Goal: Task Accomplishment & Management: Complete application form

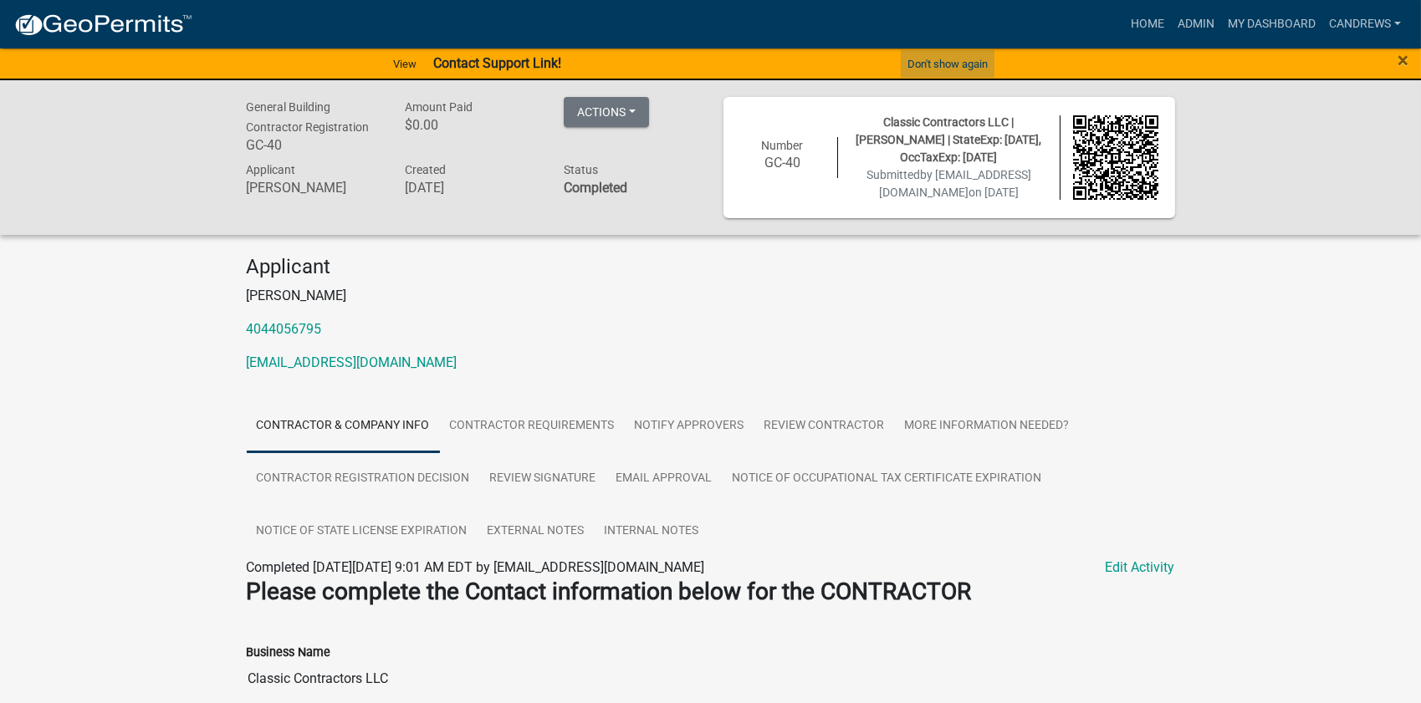
click at [919, 55] on button "Don't show again" at bounding box center [948, 64] width 94 height 28
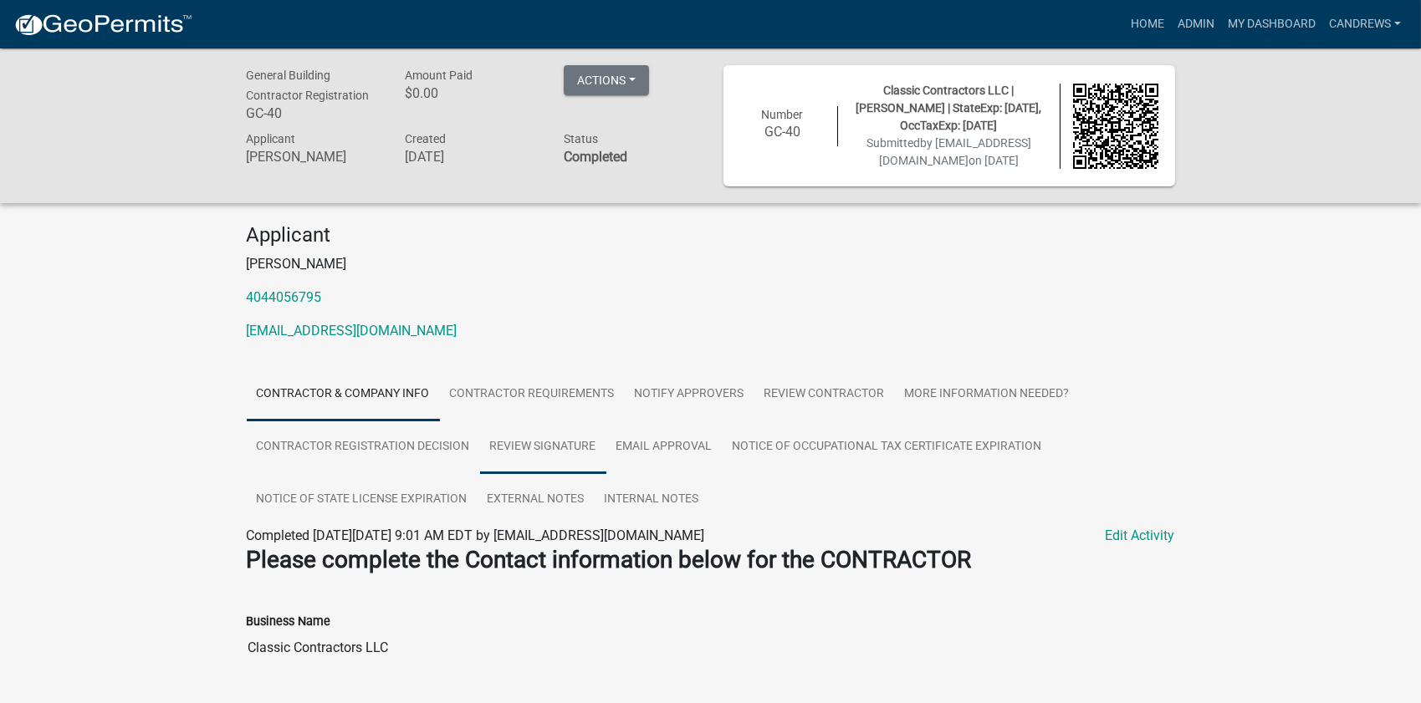
click at [503, 474] on link "Review Signature" at bounding box center [543, 448] width 126 height 54
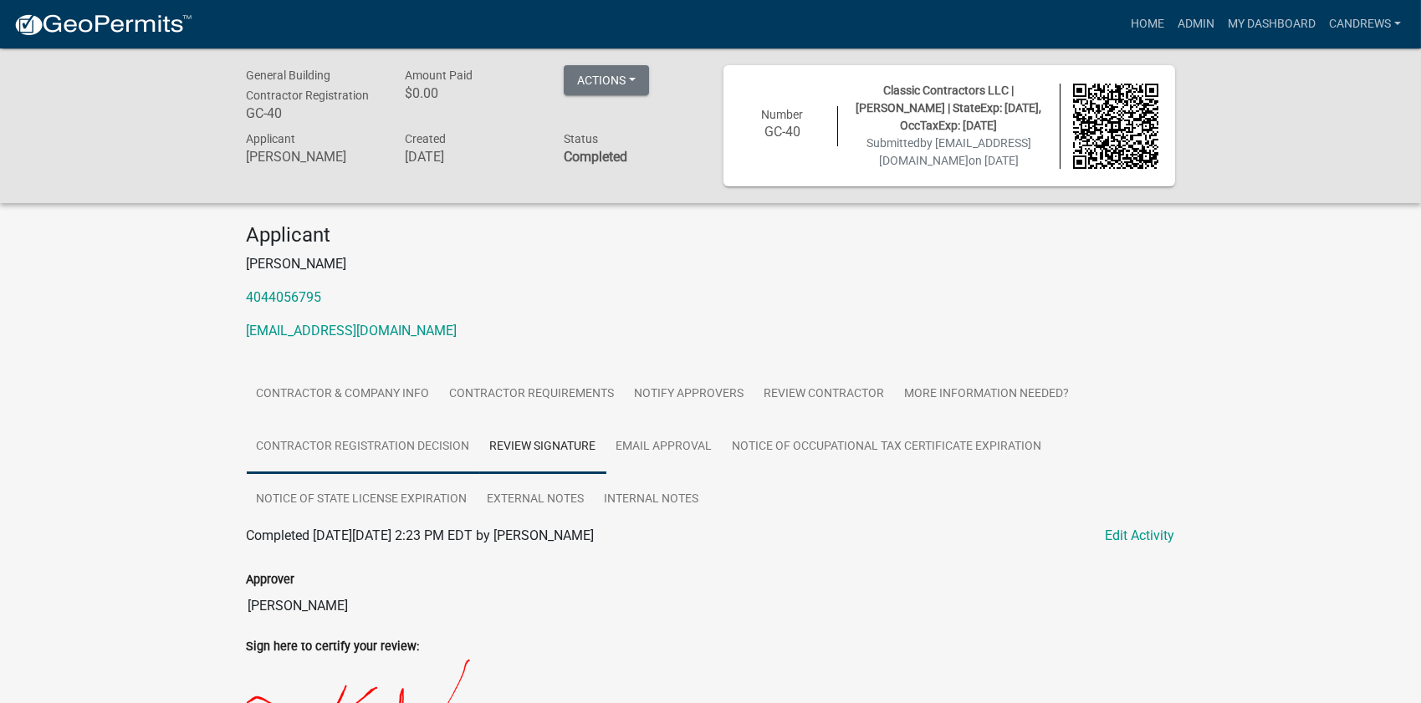
click at [417, 464] on link "Contractor Registration Decision" at bounding box center [363, 448] width 233 height 54
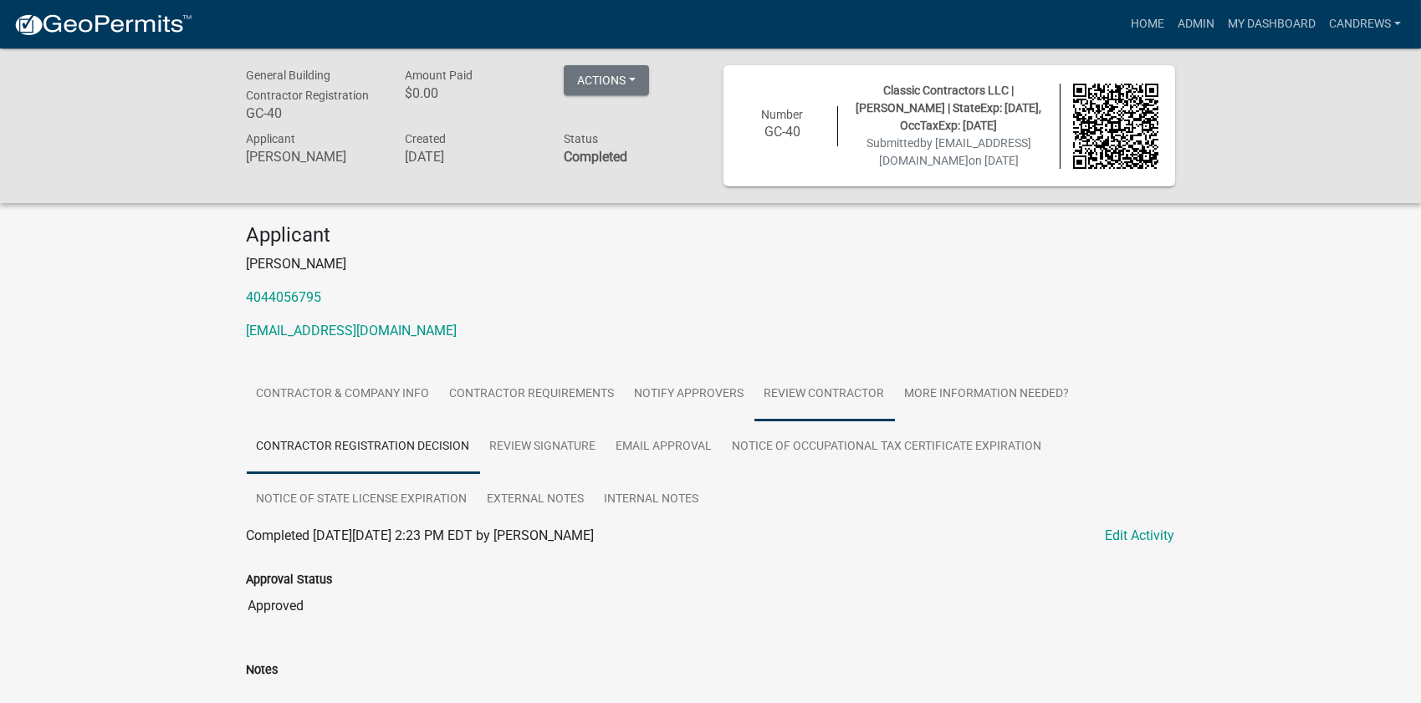
click at [827, 411] on link "Review Contractor" at bounding box center [824, 395] width 140 height 54
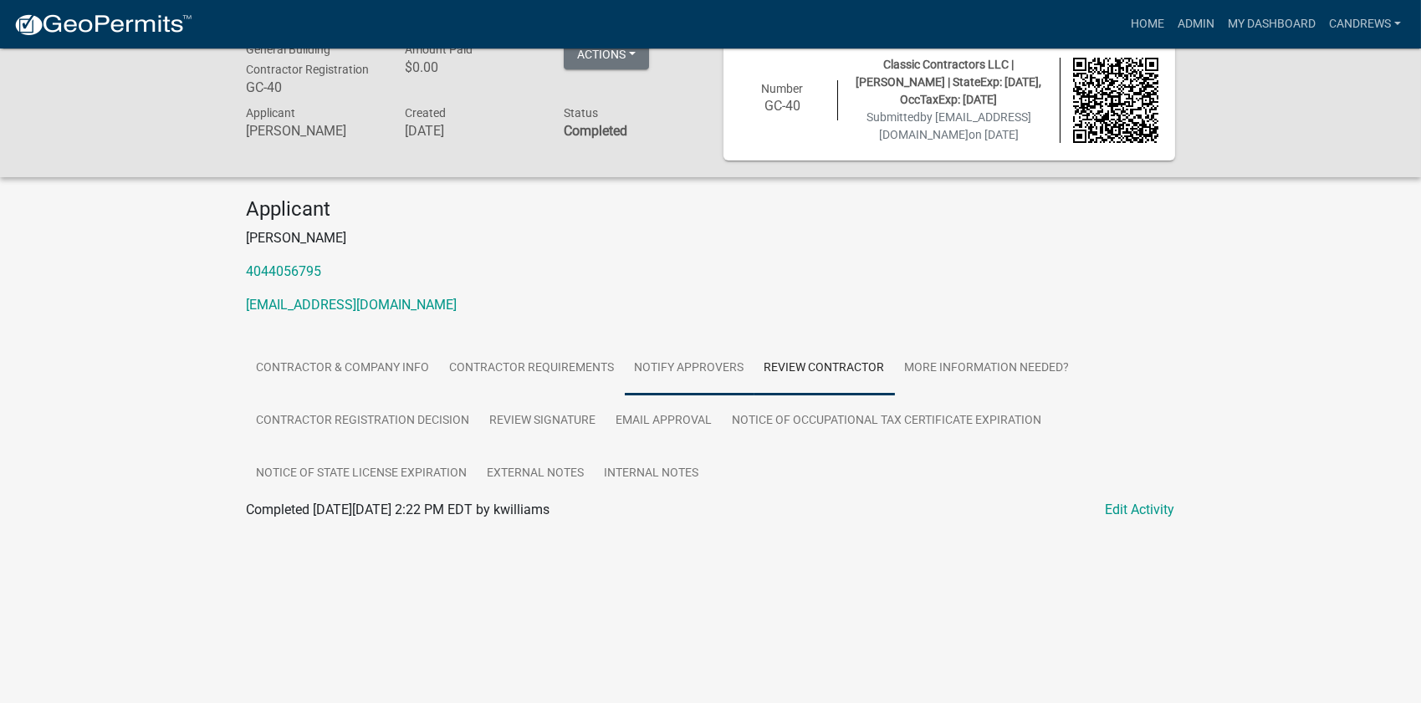
scroll to position [48, 0]
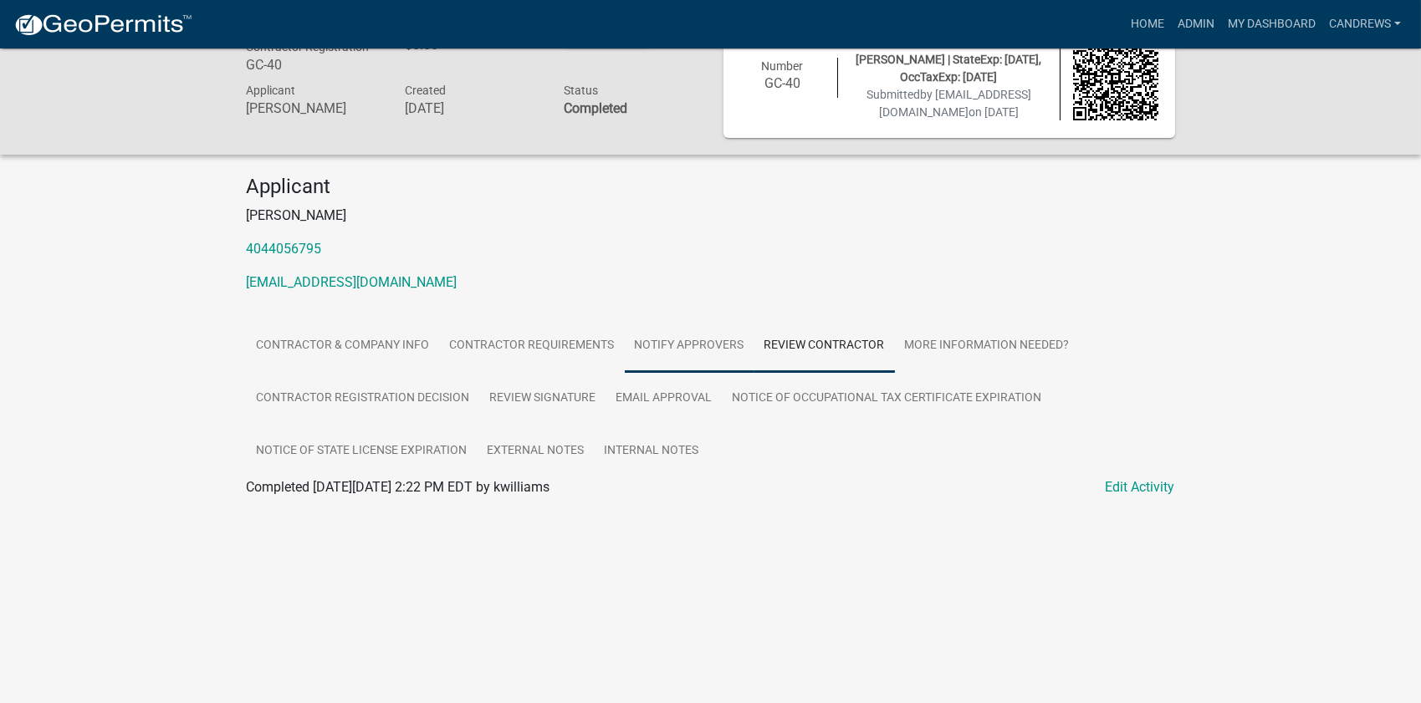
click at [688, 365] on link "Notify Approvers" at bounding box center [690, 346] width 130 height 54
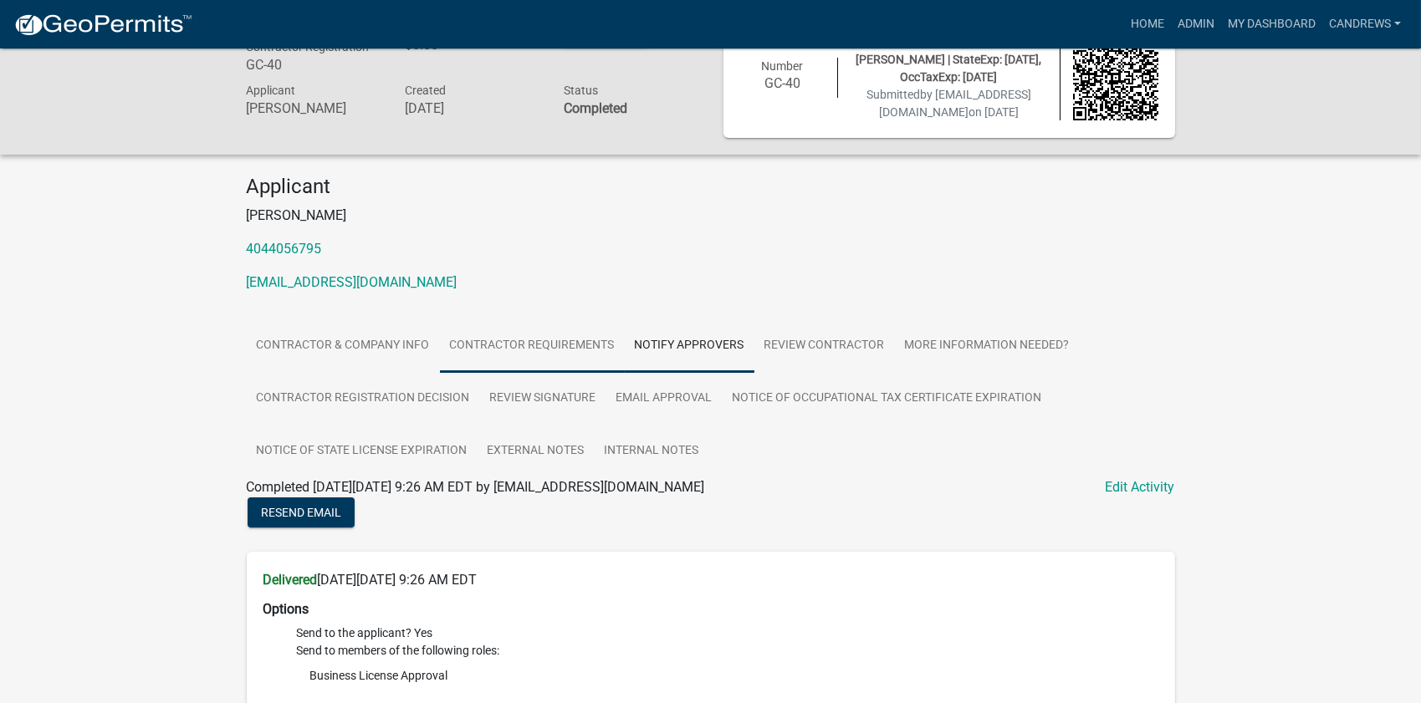
click at [534, 363] on link "Contractor Requirements" at bounding box center [532, 346] width 185 height 54
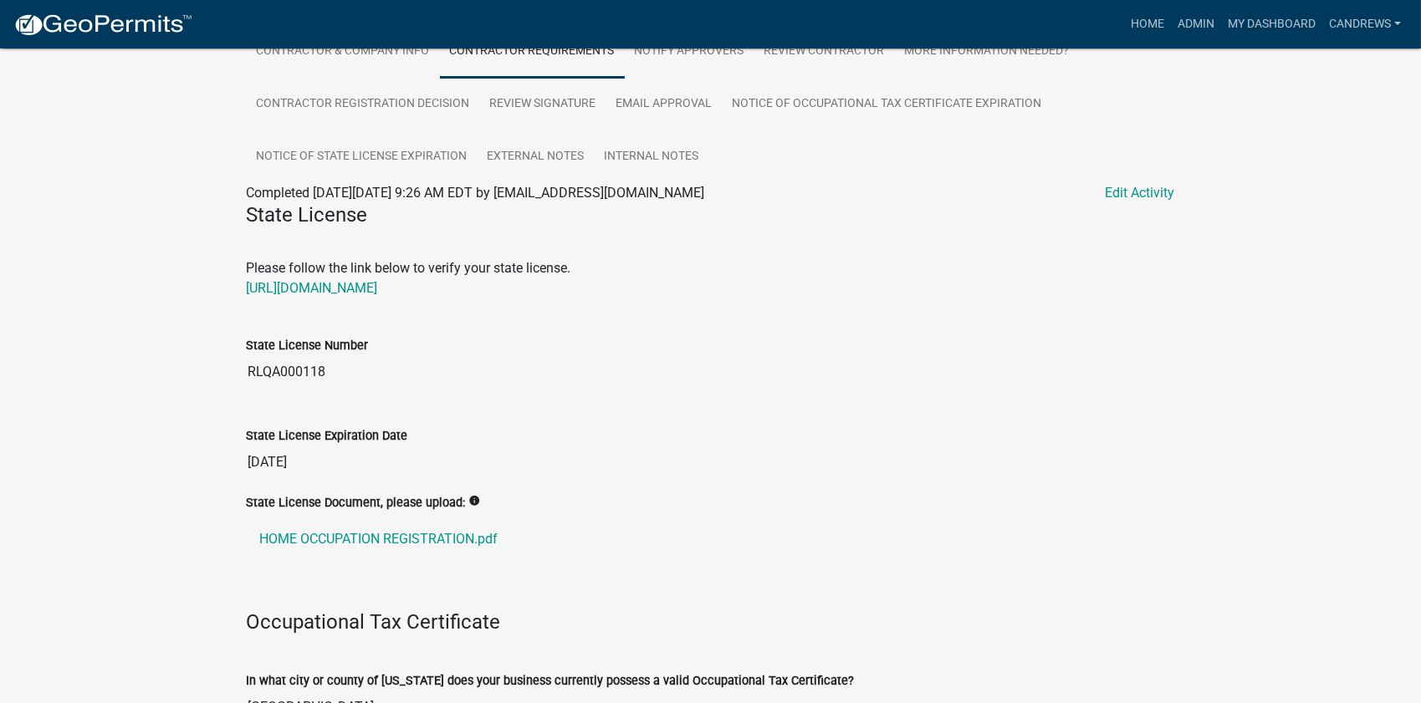
scroll to position [428, 0]
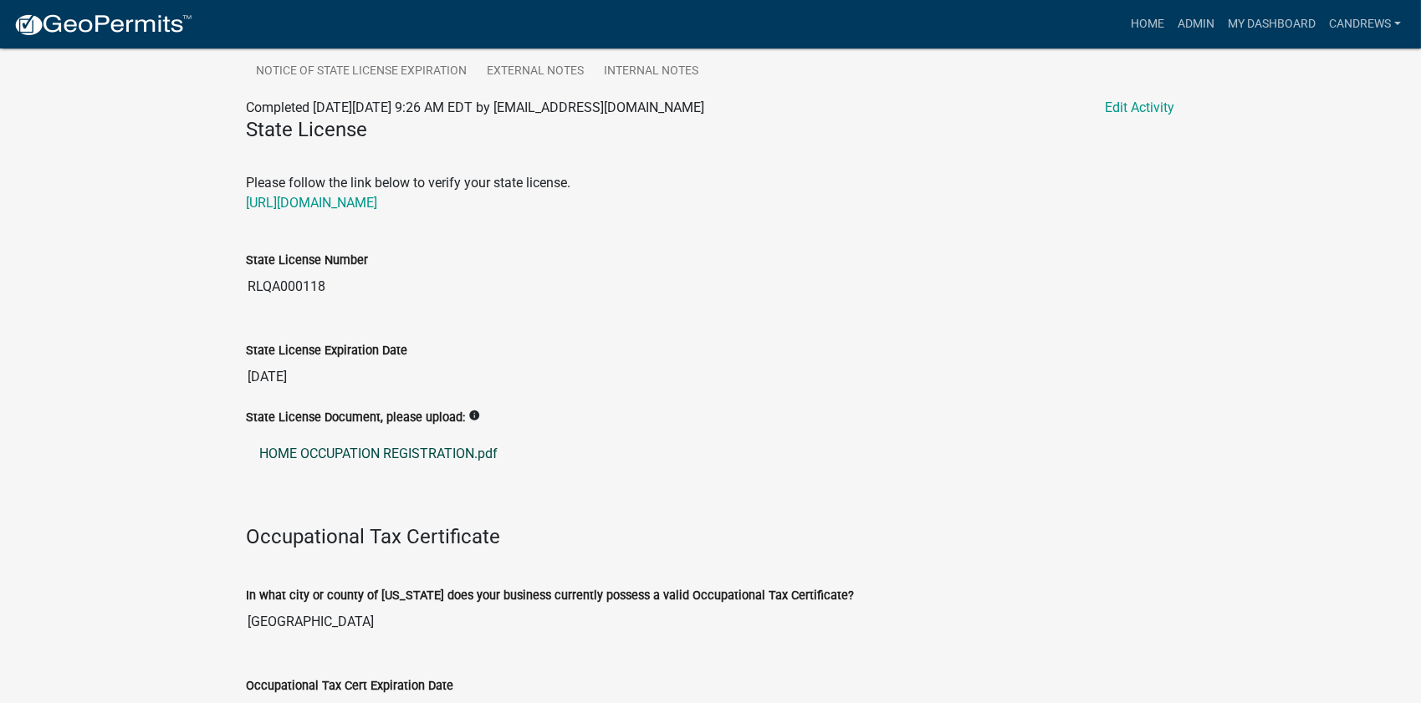
click at [425, 457] on link "HOME OCCUPATION REGISTRATION.pdf" at bounding box center [711, 454] width 928 height 40
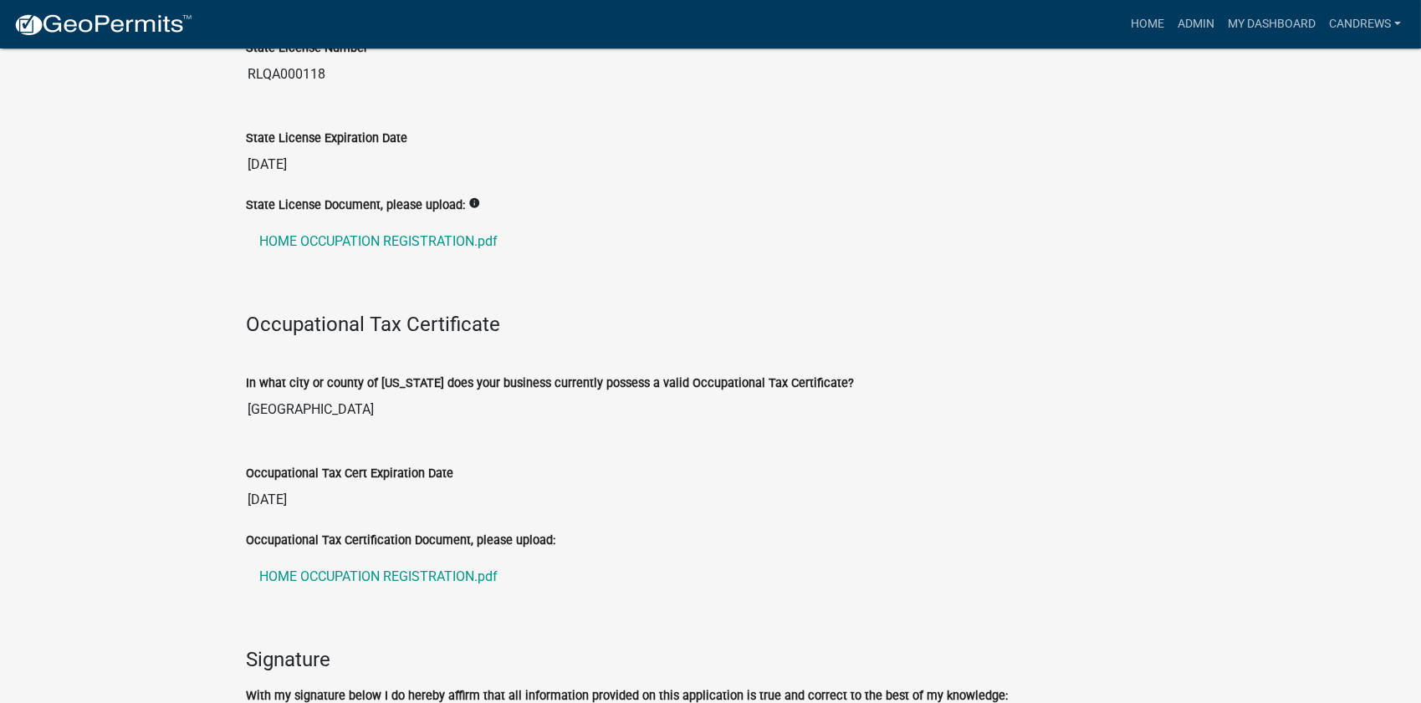
scroll to position [656, 0]
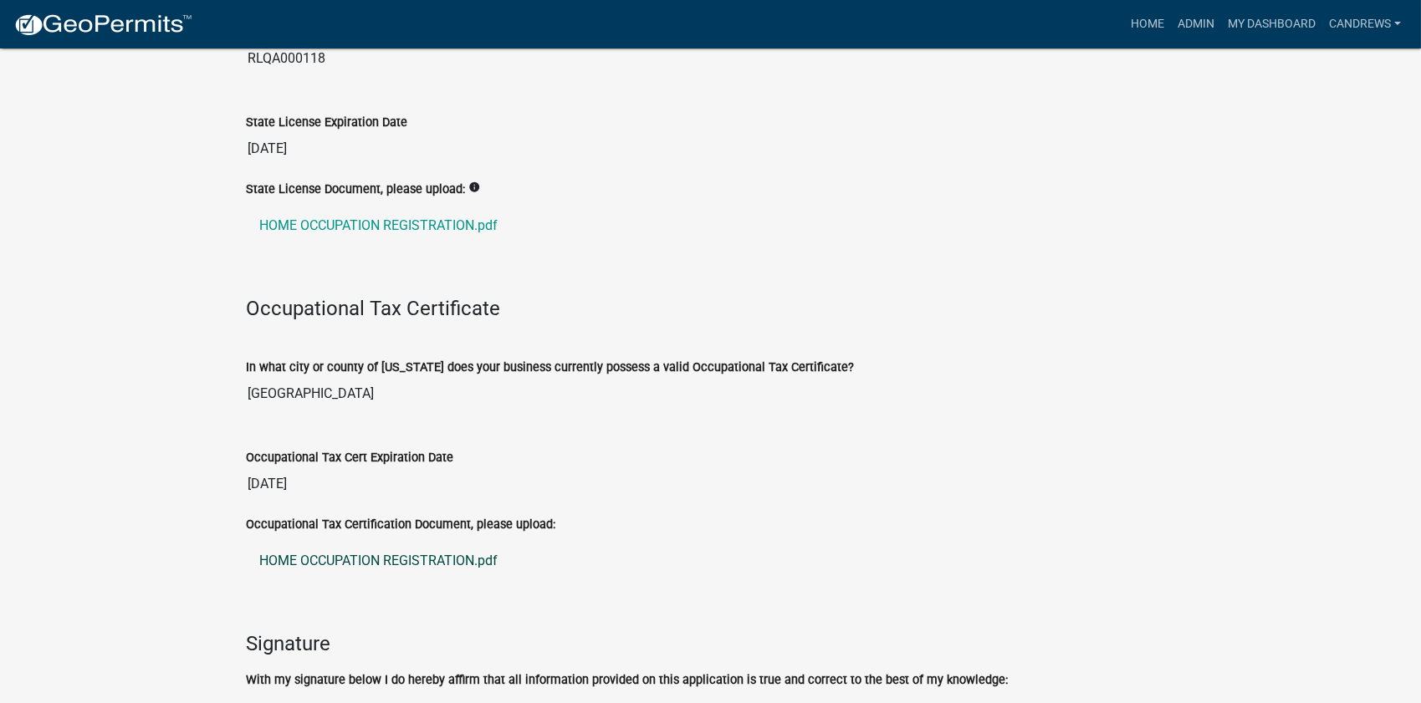
click at [406, 570] on link "HOME OCCUPATION REGISTRATION.pdf" at bounding box center [711, 561] width 928 height 40
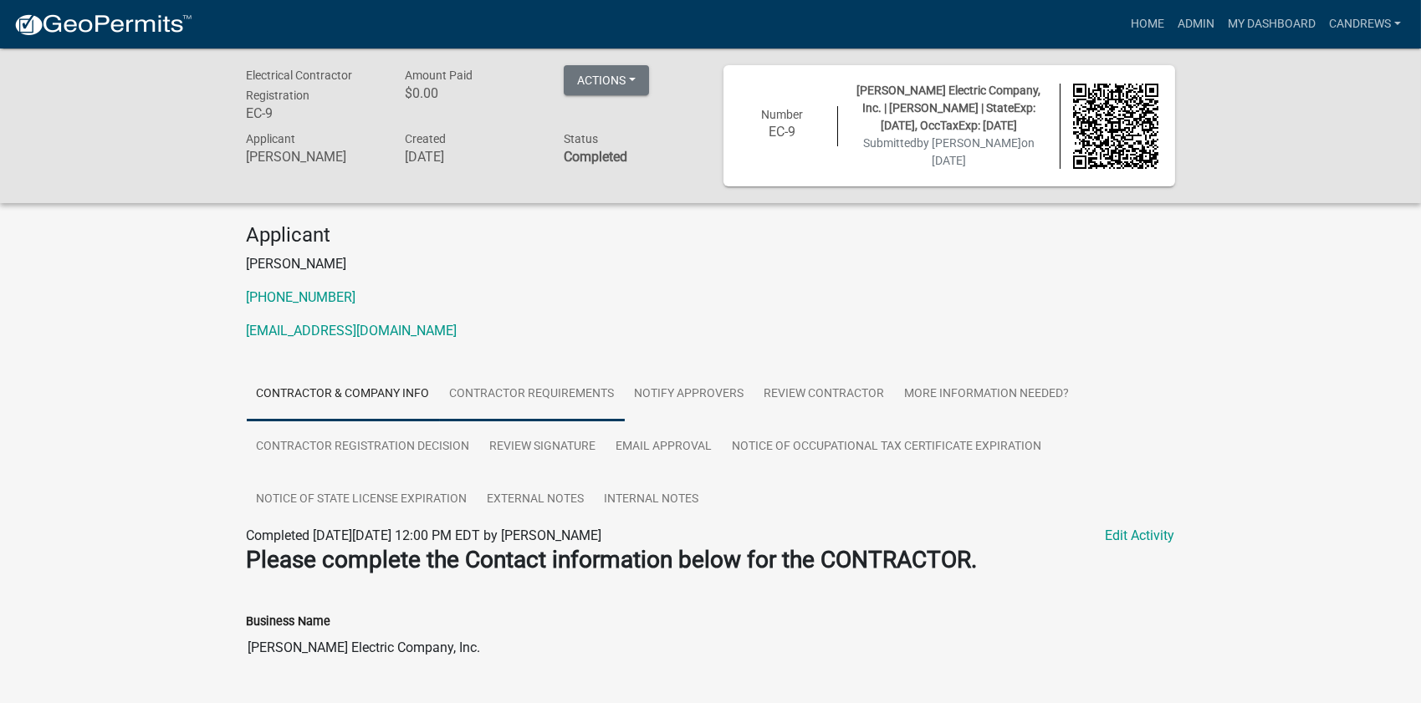
click at [509, 389] on link "Contractor Requirements" at bounding box center [532, 395] width 185 height 54
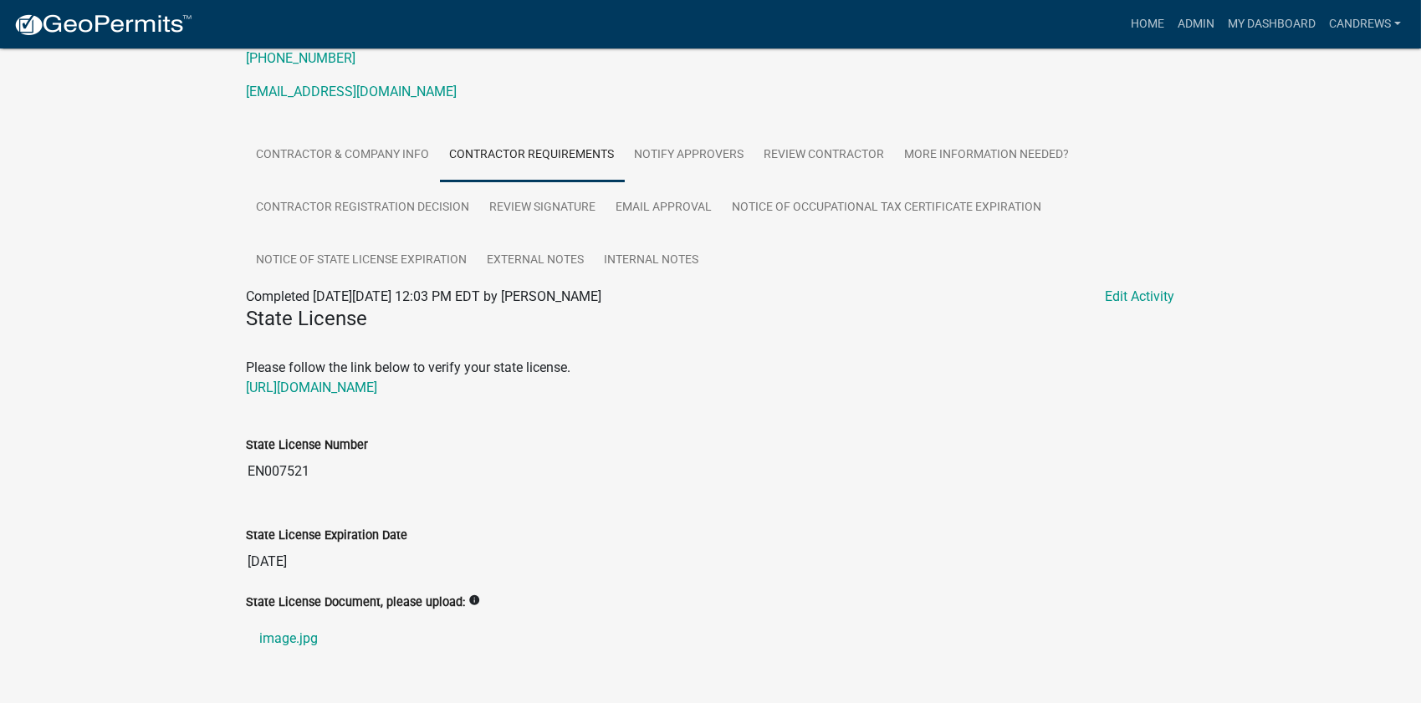
scroll to position [276, 0]
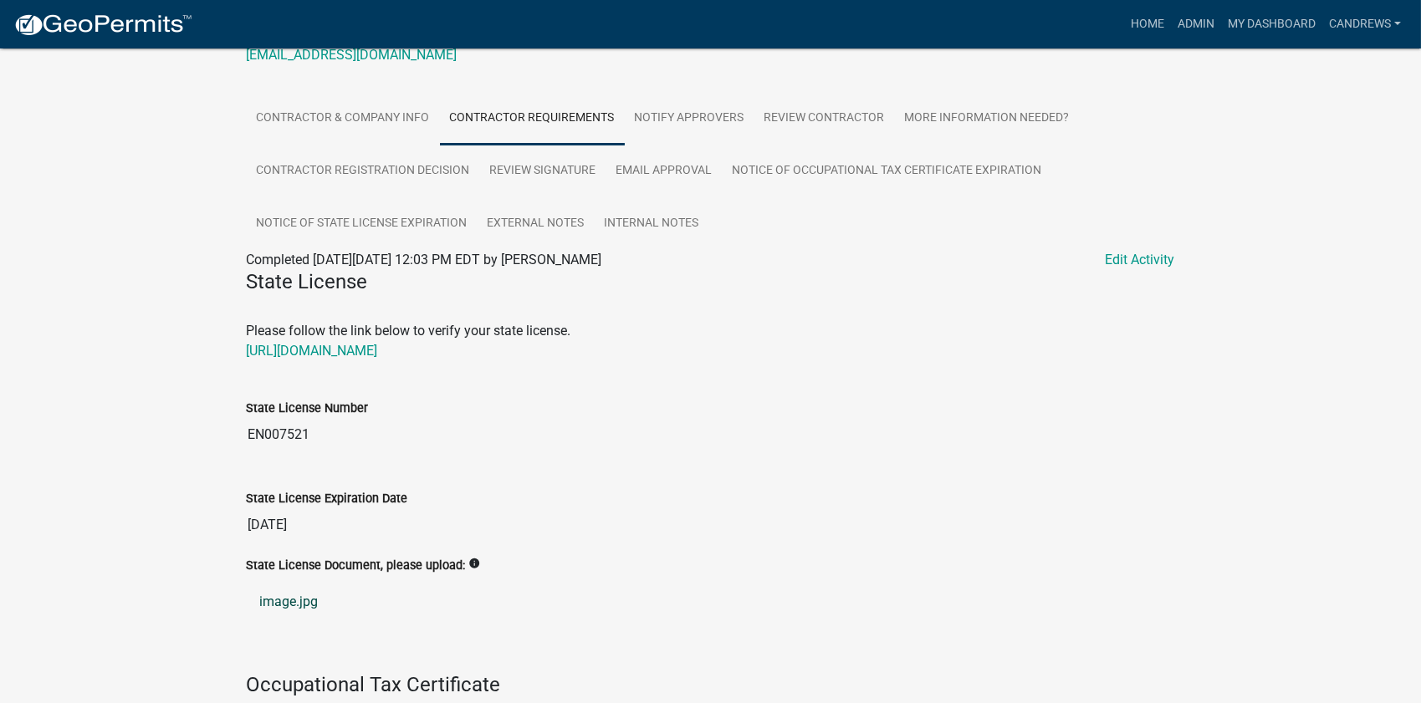
click at [265, 591] on link "image.jpg" at bounding box center [711, 602] width 928 height 40
click at [247, 96] on link "Contractor & Company Info" at bounding box center [343, 119] width 193 height 54
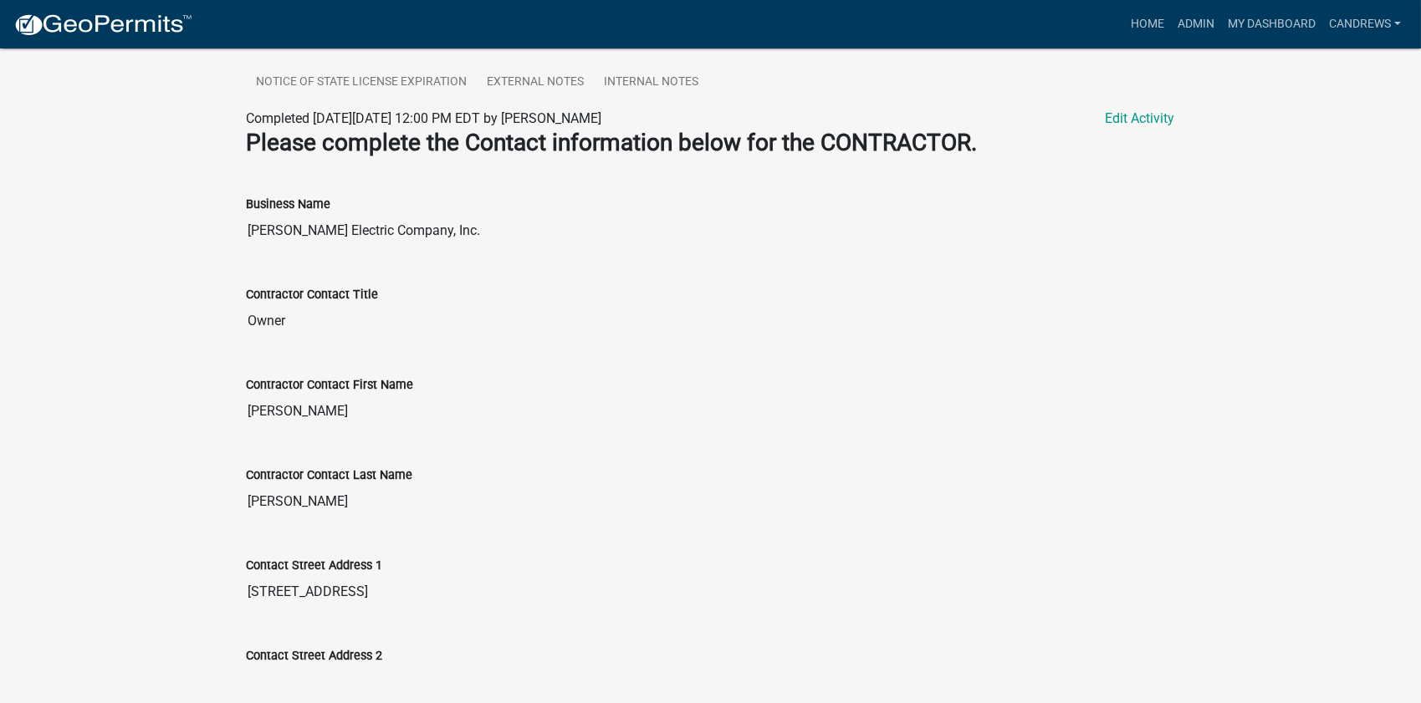
scroll to position [428, 0]
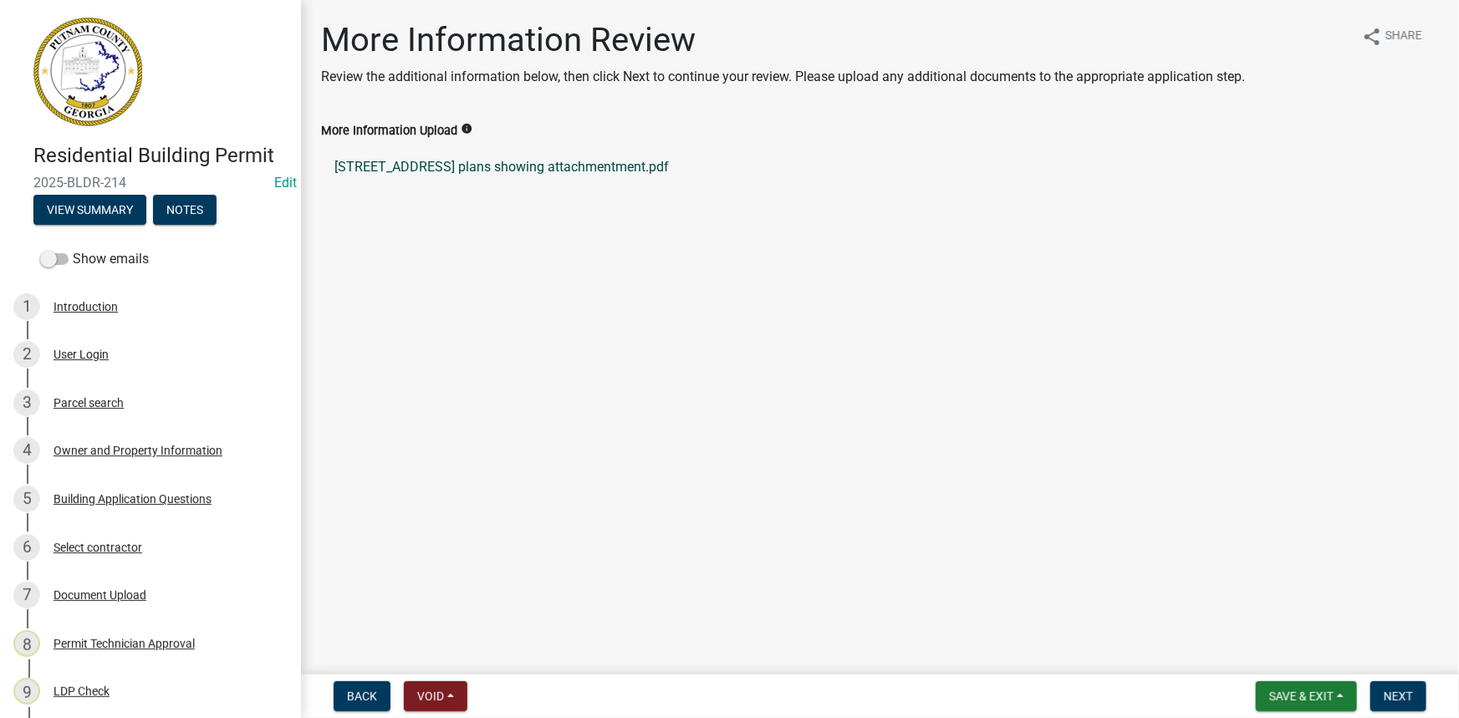
click at [409, 159] on link "[STREET_ADDRESS] plans showing attachmentment.pdf" at bounding box center [880, 167] width 1118 height 40
click at [484, 699] on button "Next" at bounding box center [1398, 696] width 56 height 30
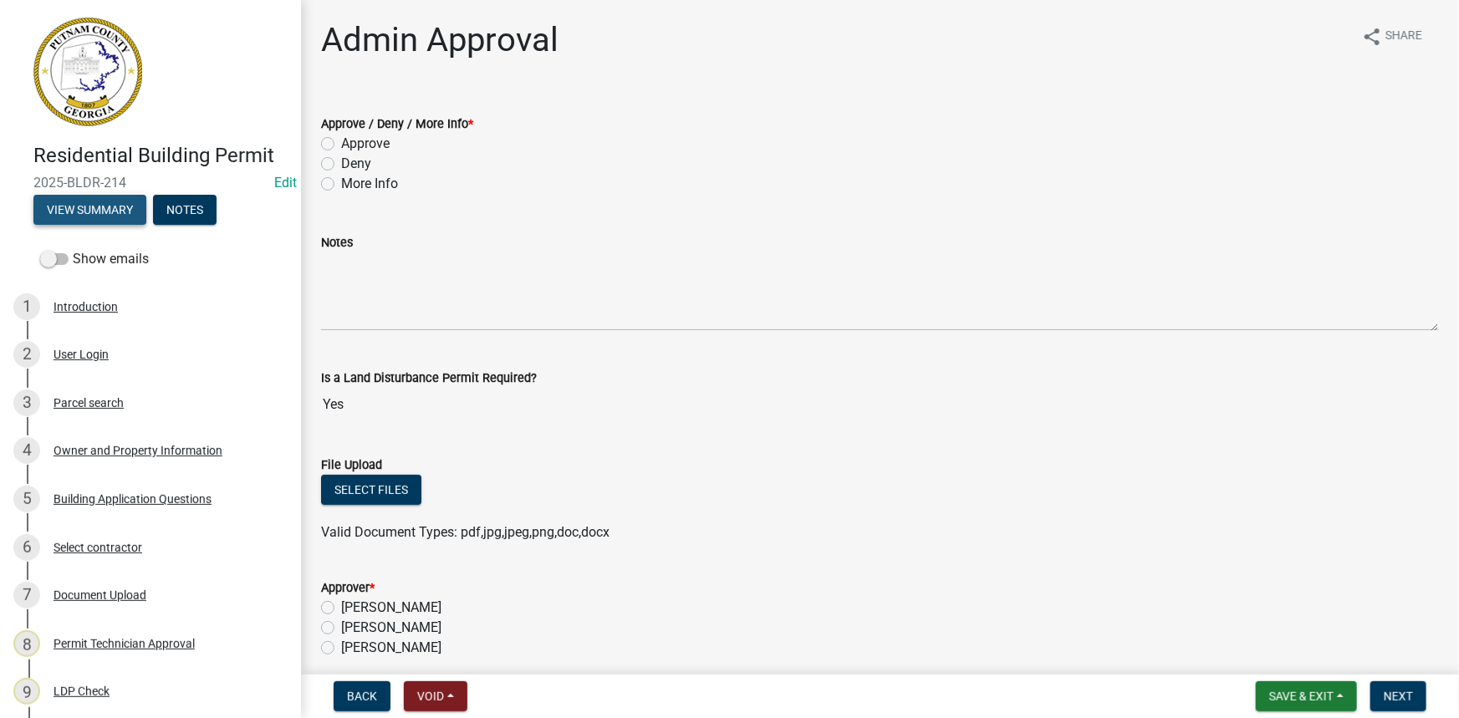
click at [79, 204] on button "View Summary" at bounding box center [89, 210] width 113 height 30
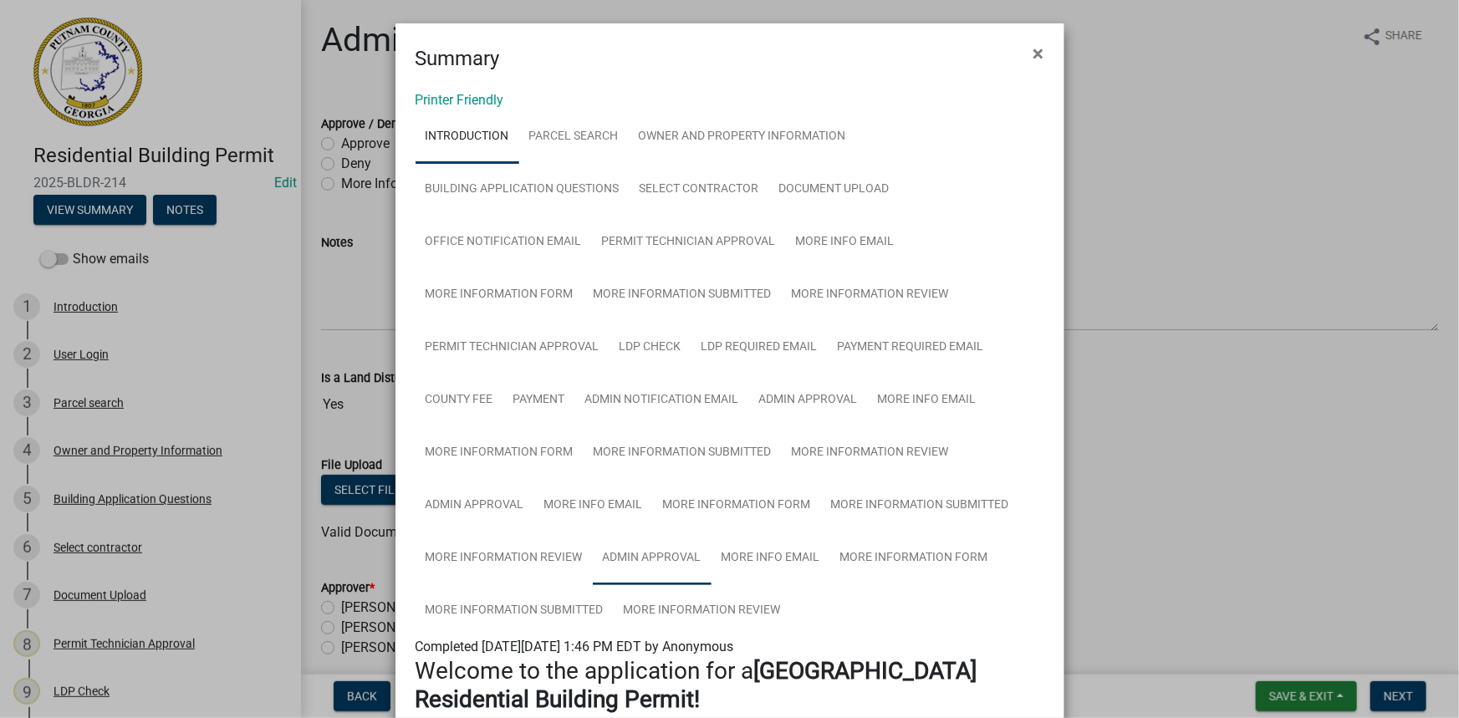
click at [484, 563] on link "Admin Approval" at bounding box center [652, 559] width 119 height 54
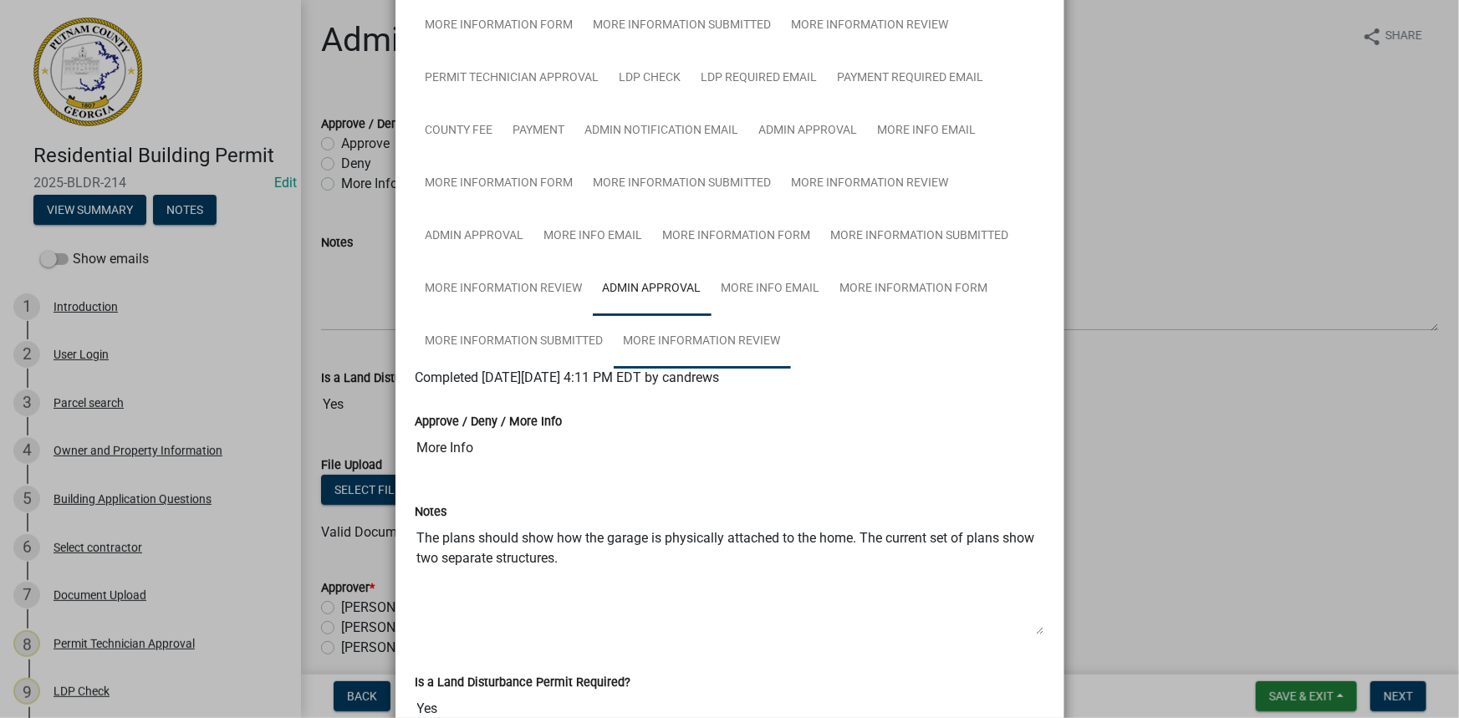
scroll to position [421, 0]
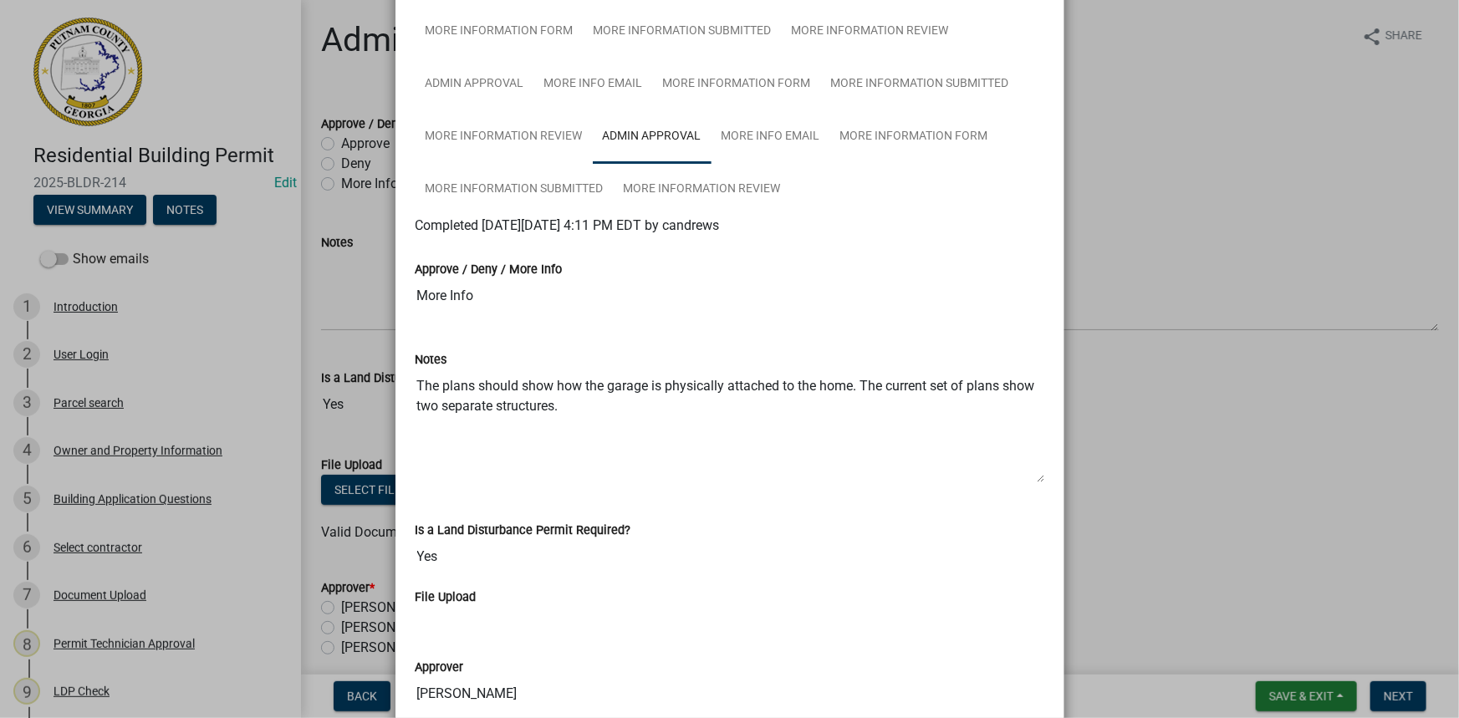
drag, startPoint x: 584, startPoint y: 406, endPoint x: 253, endPoint y: 354, distance: 335.3
click at [253, 354] on ngb-modal-window "Summary × Printer Friendly Introduction Parcel search Owner and Property Inform…" at bounding box center [729, 359] width 1459 height 718
click at [380, 323] on ngb-modal-window "Summary × Printer Friendly Introduction Parcel search Owner and Property Inform…" at bounding box center [729, 359] width 1459 height 718
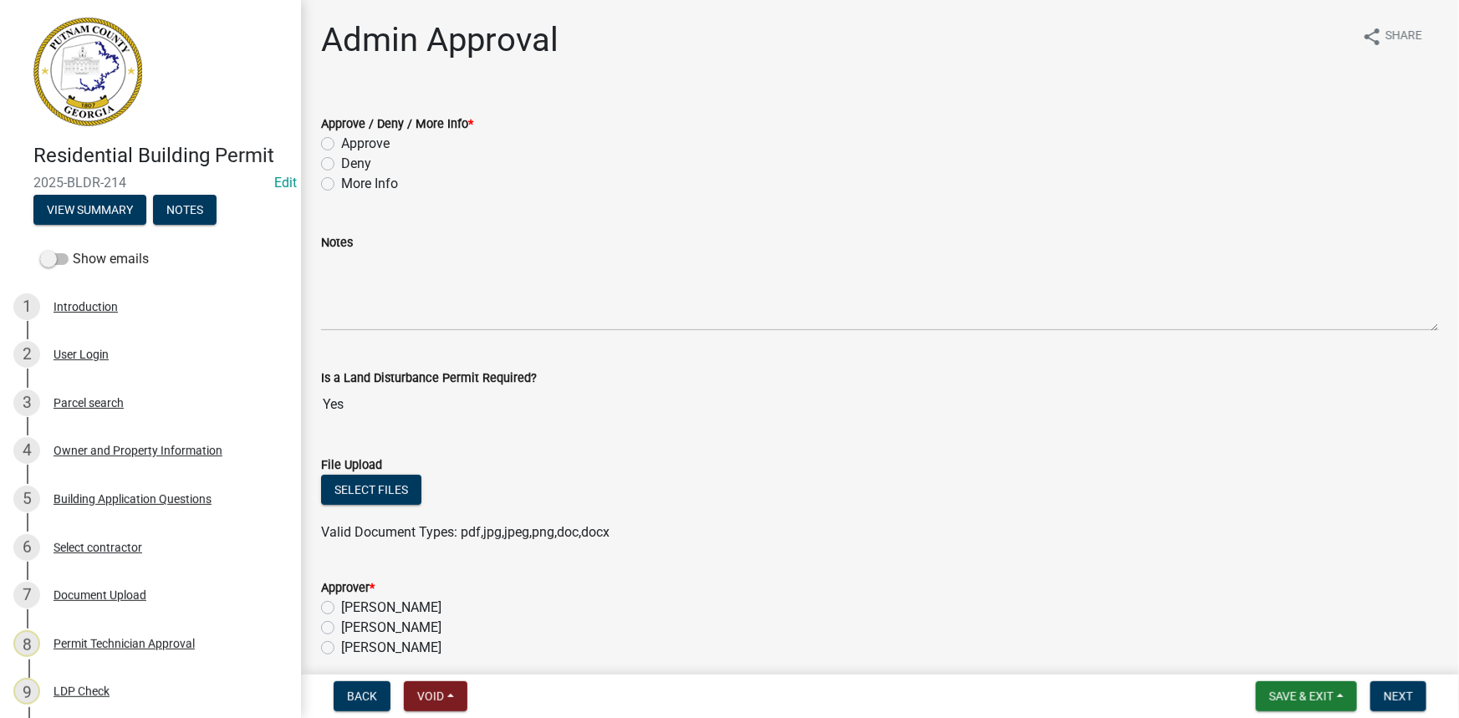
click at [381, 189] on label "More Info" at bounding box center [369, 184] width 57 height 20
click at [352, 185] on input "More Info" at bounding box center [346, 179] width 11 height 11
radio input "true"
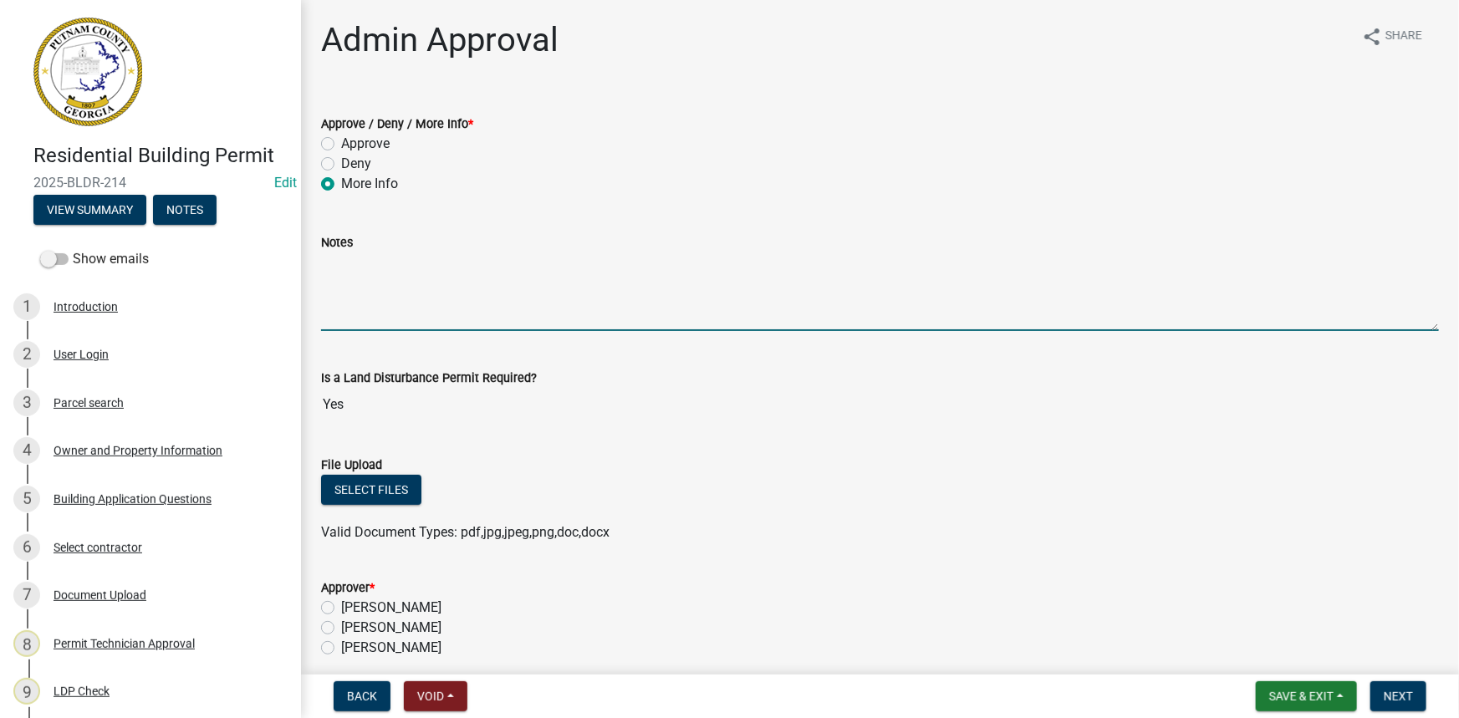
click at [405, 276] on textarea "Notes" at bounding box center [880, 292] width 1118 height 79
paste textarea "The plans should show how the garage is physically attached to the home. The cu…"
drag, startPoint x: 375, startPoint y: 267, endPoint x: 314, endPoint y: 258, distance: 61.7
click at [314, 258] on div "Notes The plans should show how the garage is physically attached to the home. …" at bounding box center [880, 270] width 1143 height 122
type textarea "Please provide building plans that show how the garage is physically attached t…"
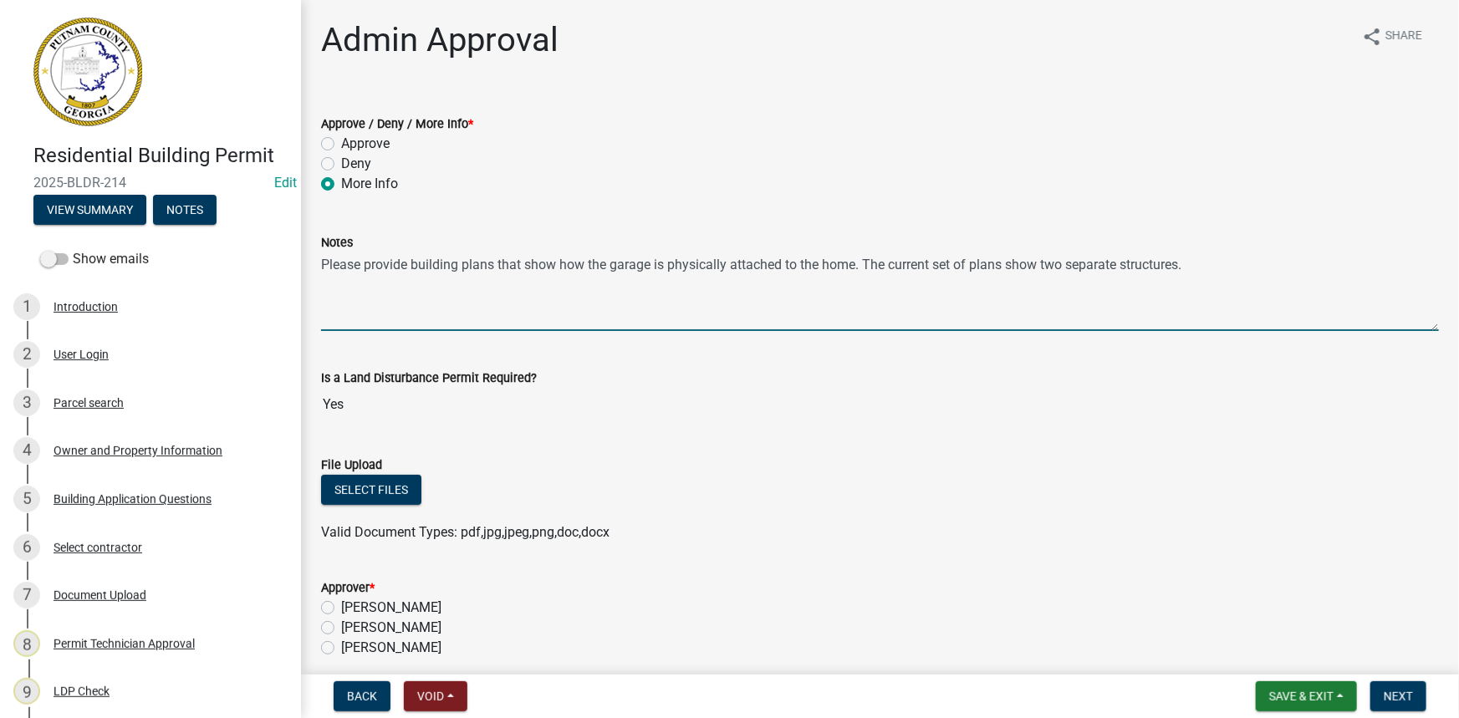
click at [441, 625] on label "[PERSON_NAME]" at bounding box center [391, 628] width 100 height 20
click at [352, 625] on input "[PERSON_NAME]" at bounding box center [346, 623] width 11 height 11
radio input "true"
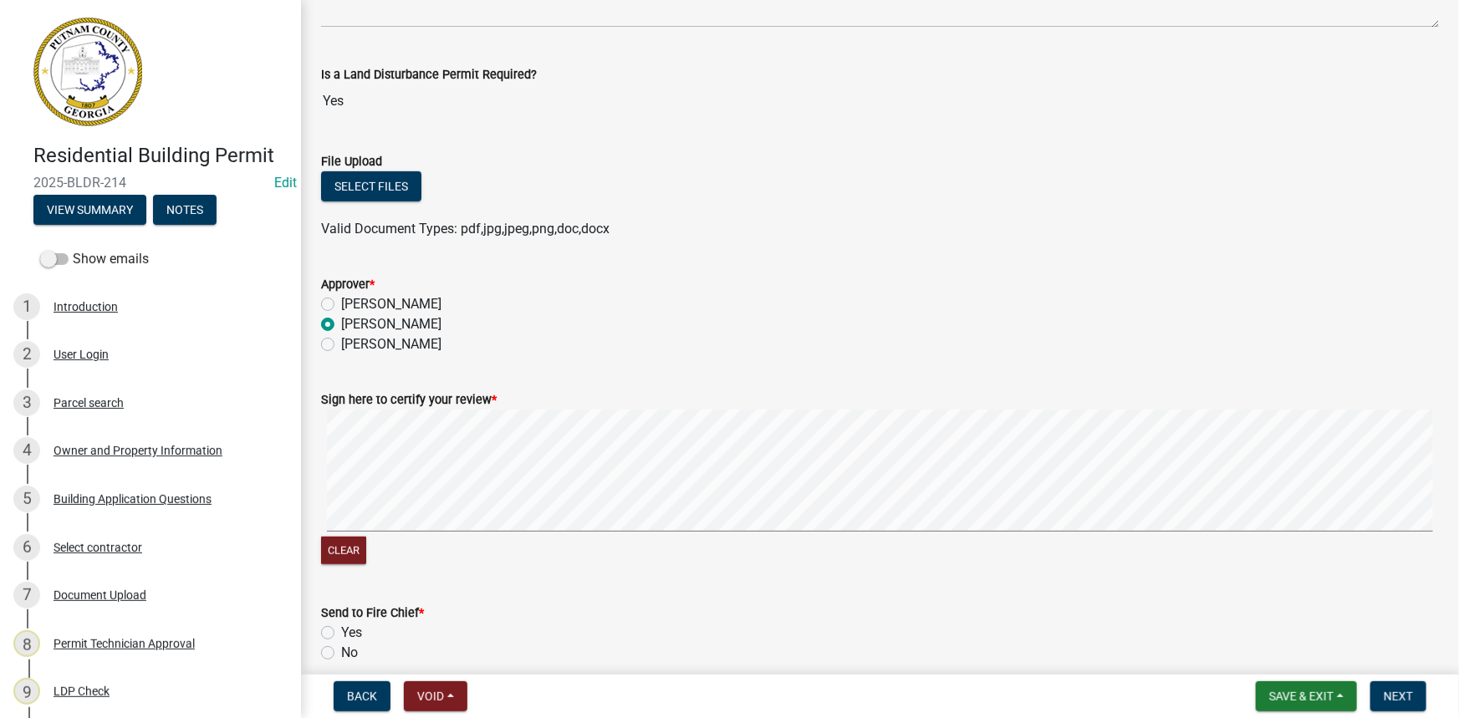
scroll to position [351, 0]
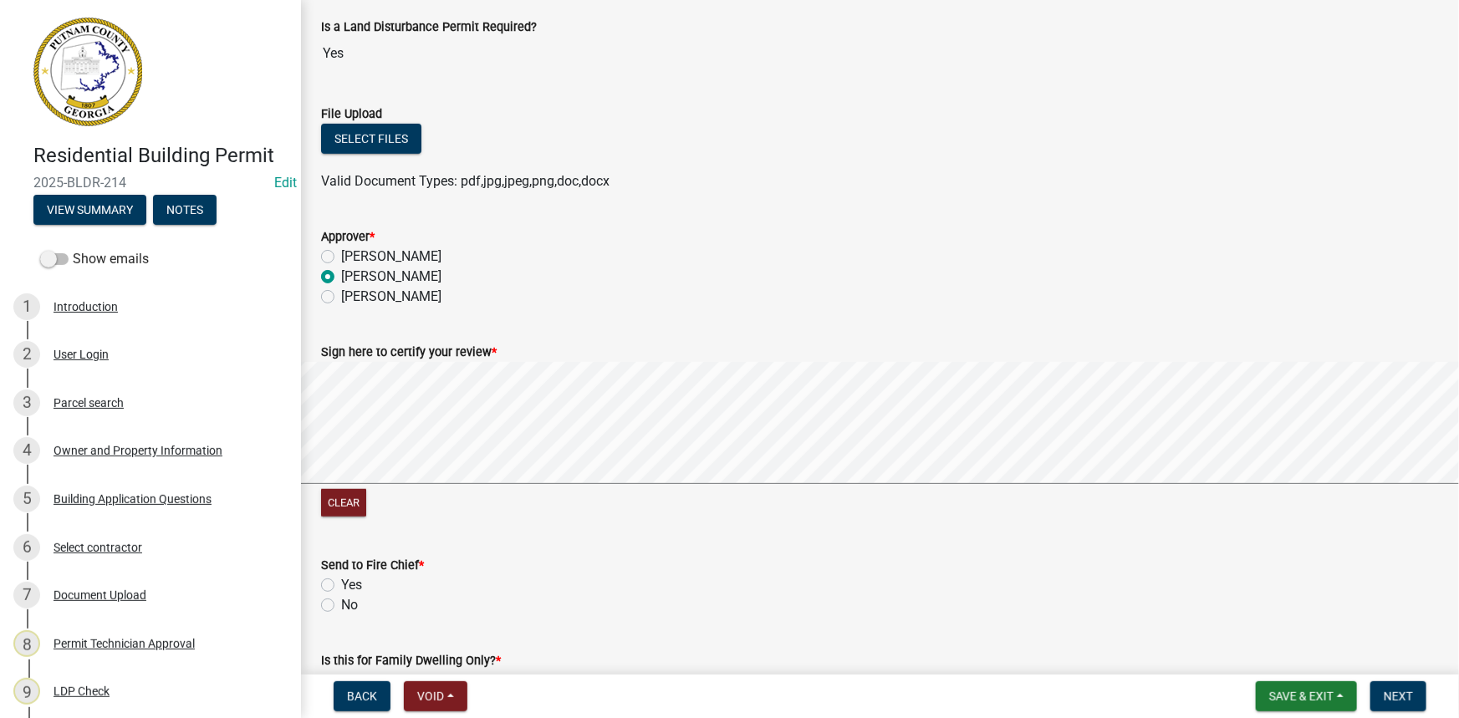
click at [341, 603] on label "No" at bounding box center [349, 605] width 17 height 20
click at [341, 603] on input "No" at bounding box center [346, 600] width 11 height 11
radio input "true"
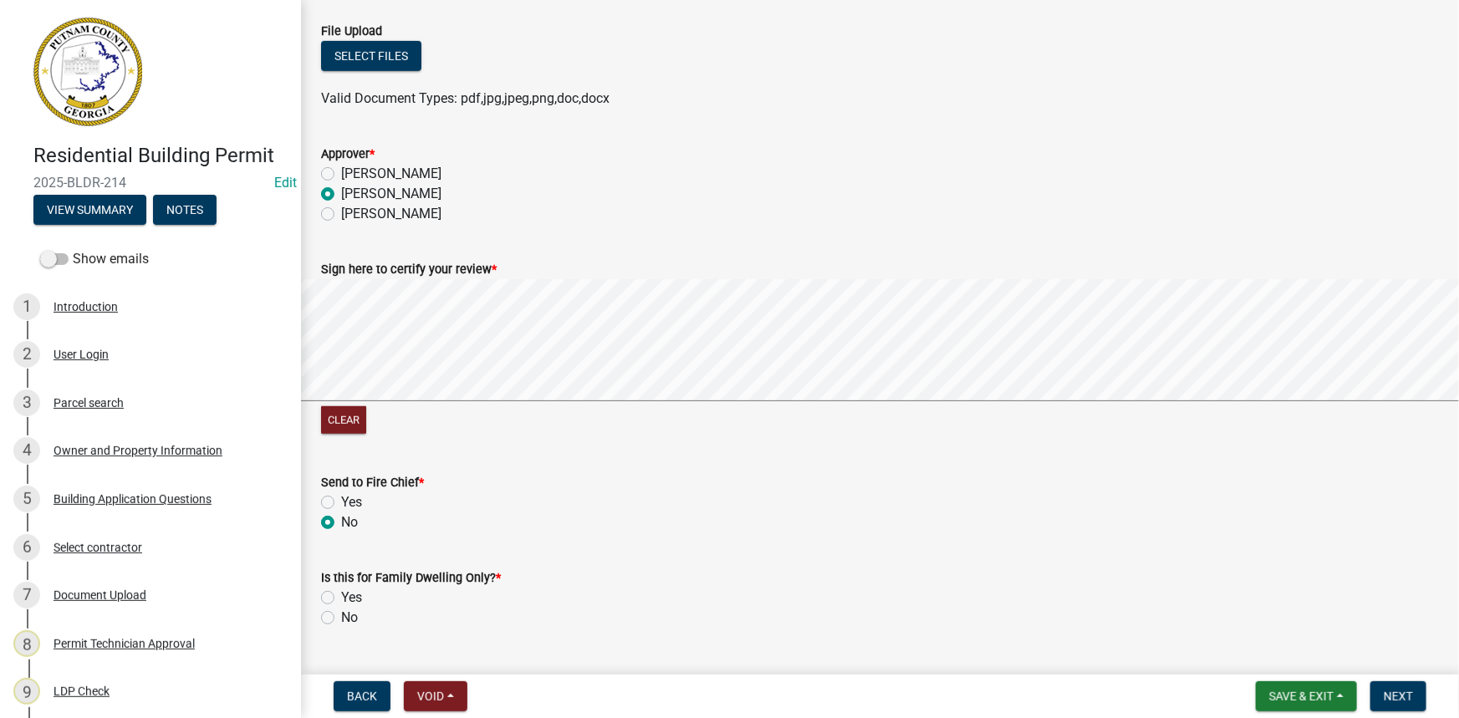
scroll to position [446, 0]
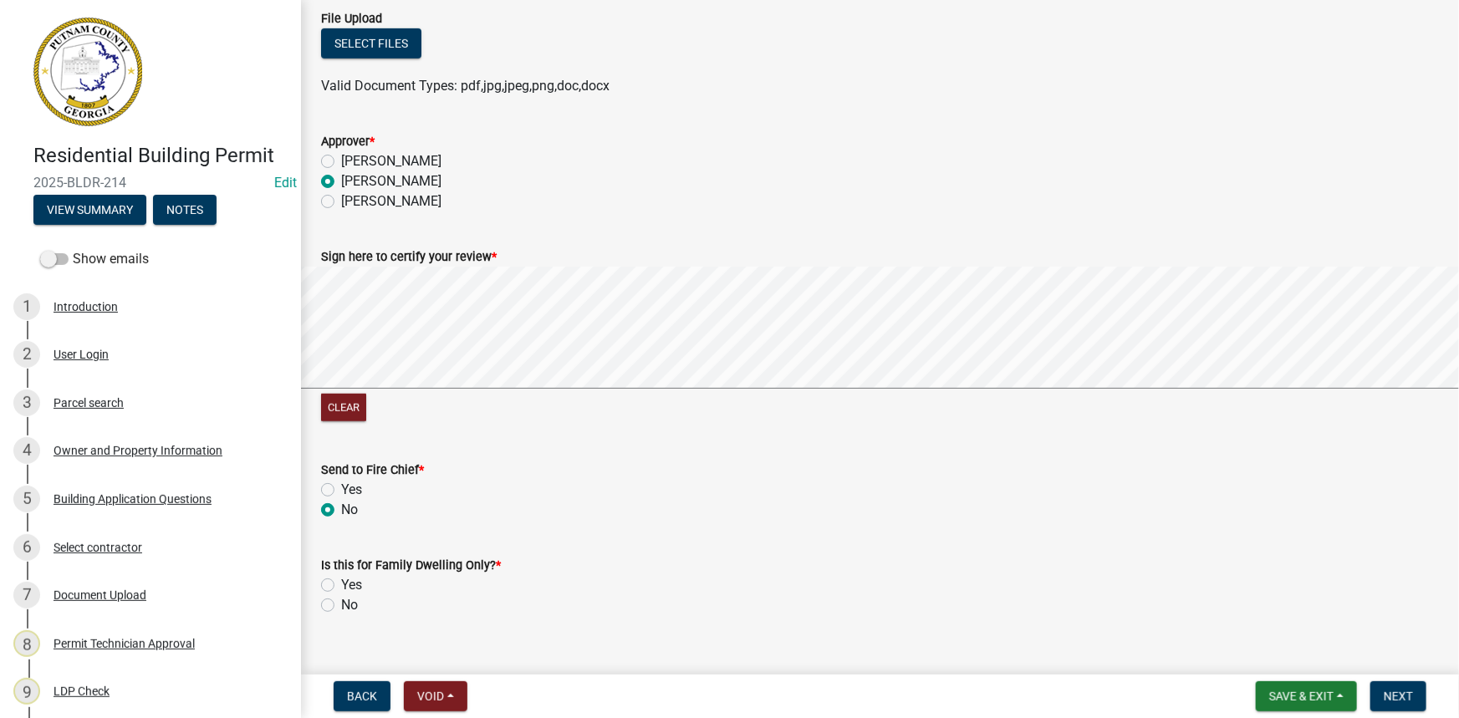
click at [345, 604] on label "No" at bounding box center [349, 605] width 17 height 20
click at [345, 604] on input "No" at bounding box center [346, 600] width 11 height 11
radio input "true"
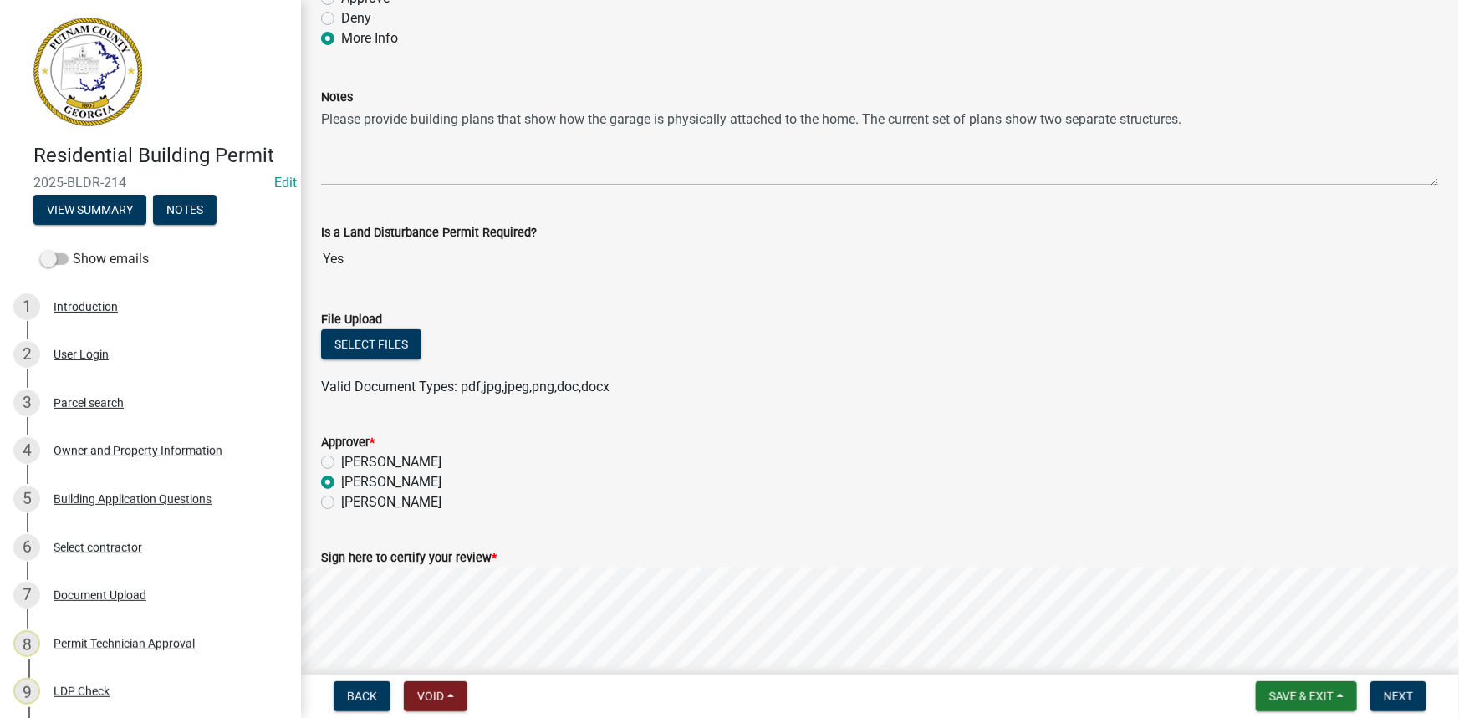
scroll to position [67, 0]
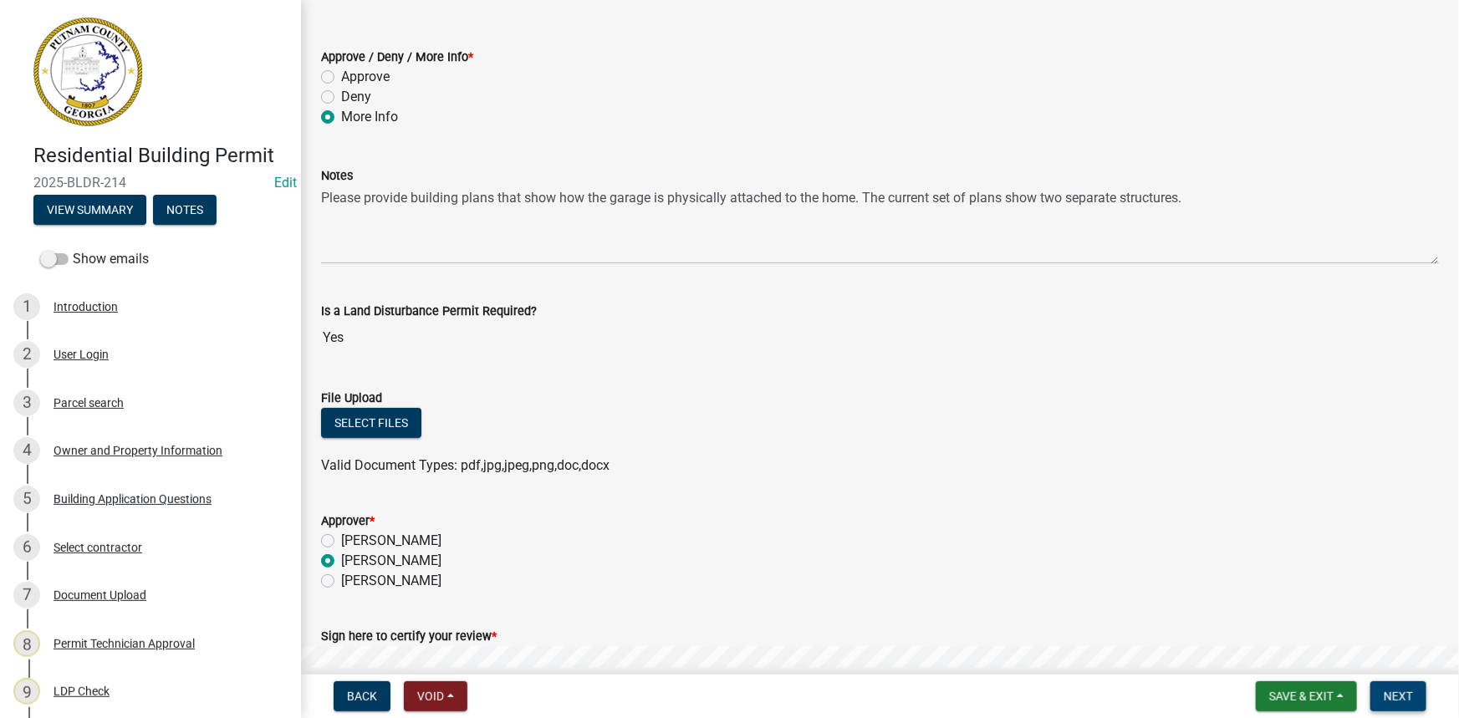
click at [484, 698] on span "Next" at bounding box center [1398, 696] width 29 height 13
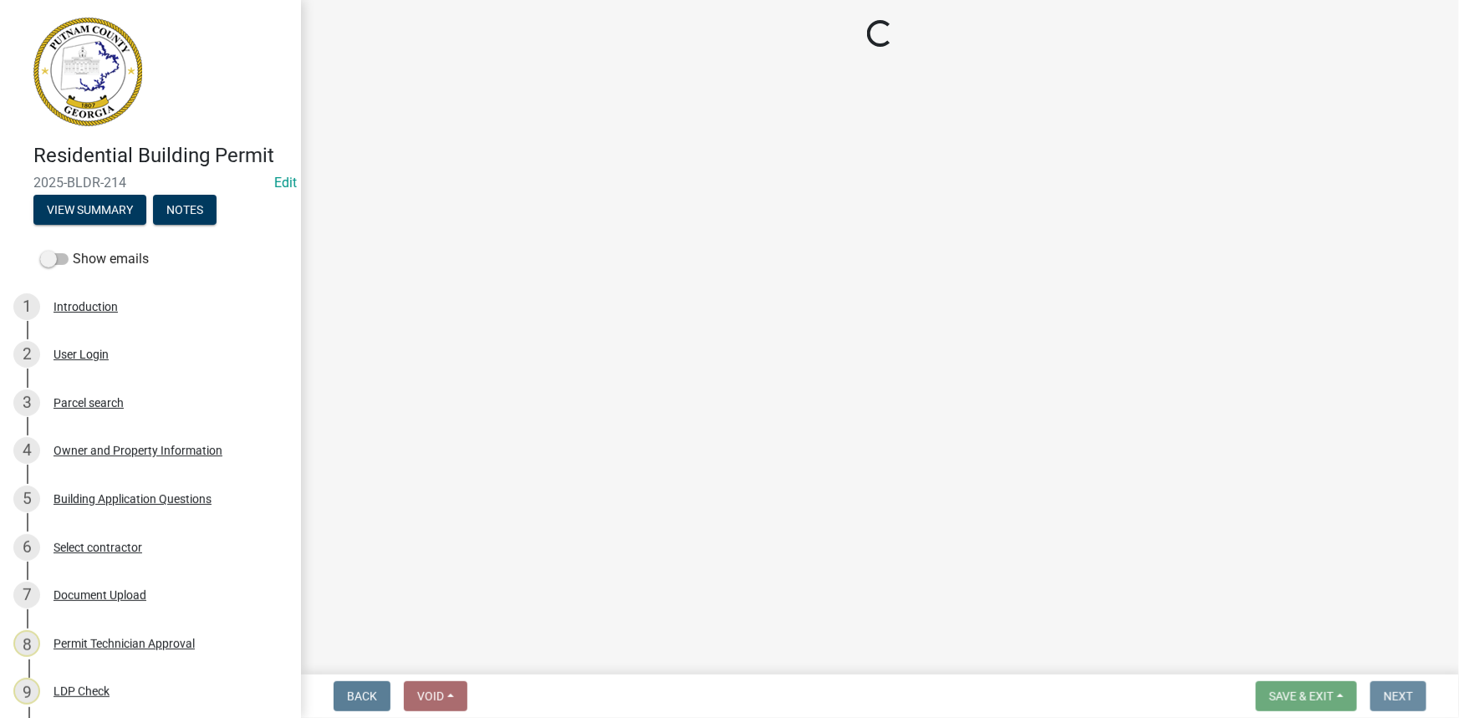
scroll to position [0, 0]
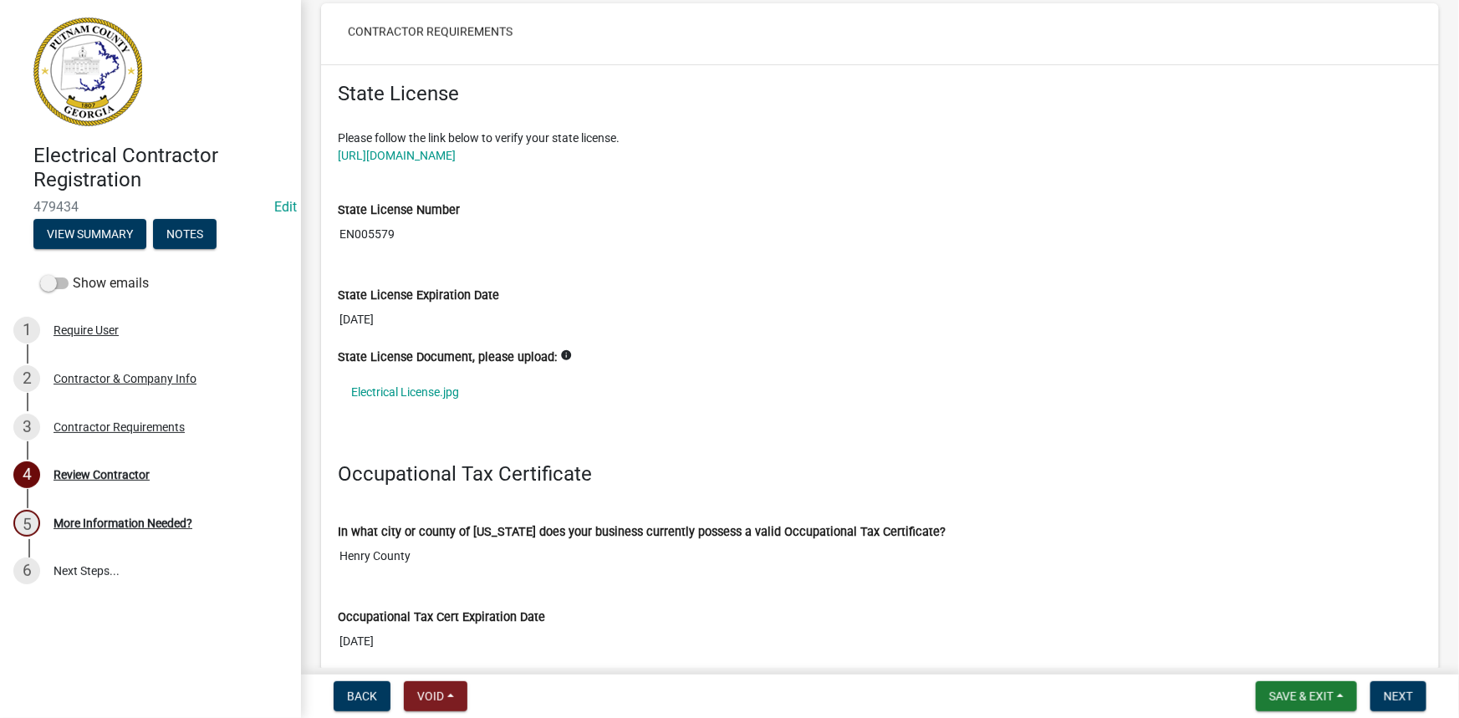
scroll to position [1292, 0]
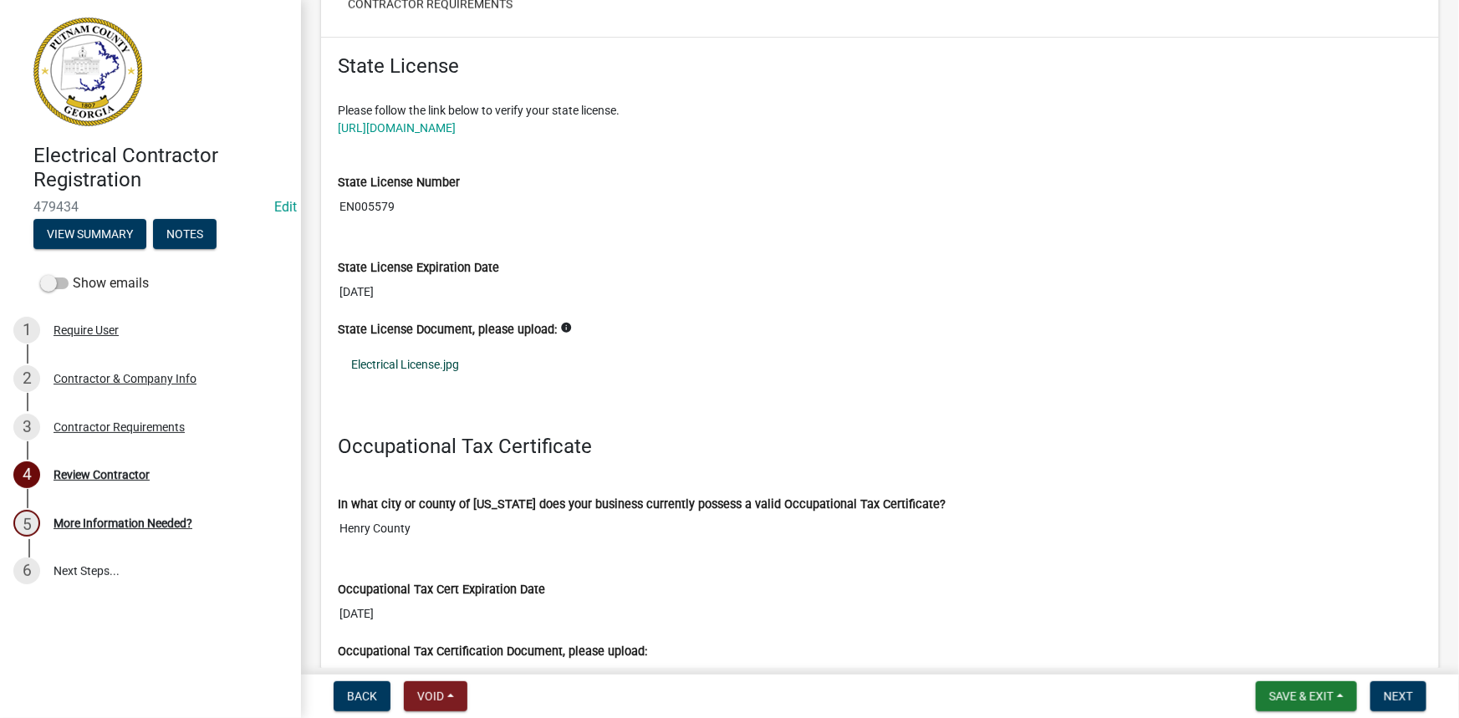
click at [421, 359] on link "Electrical License.jpg" at bounding box center [880, 364] width 1084 height 38
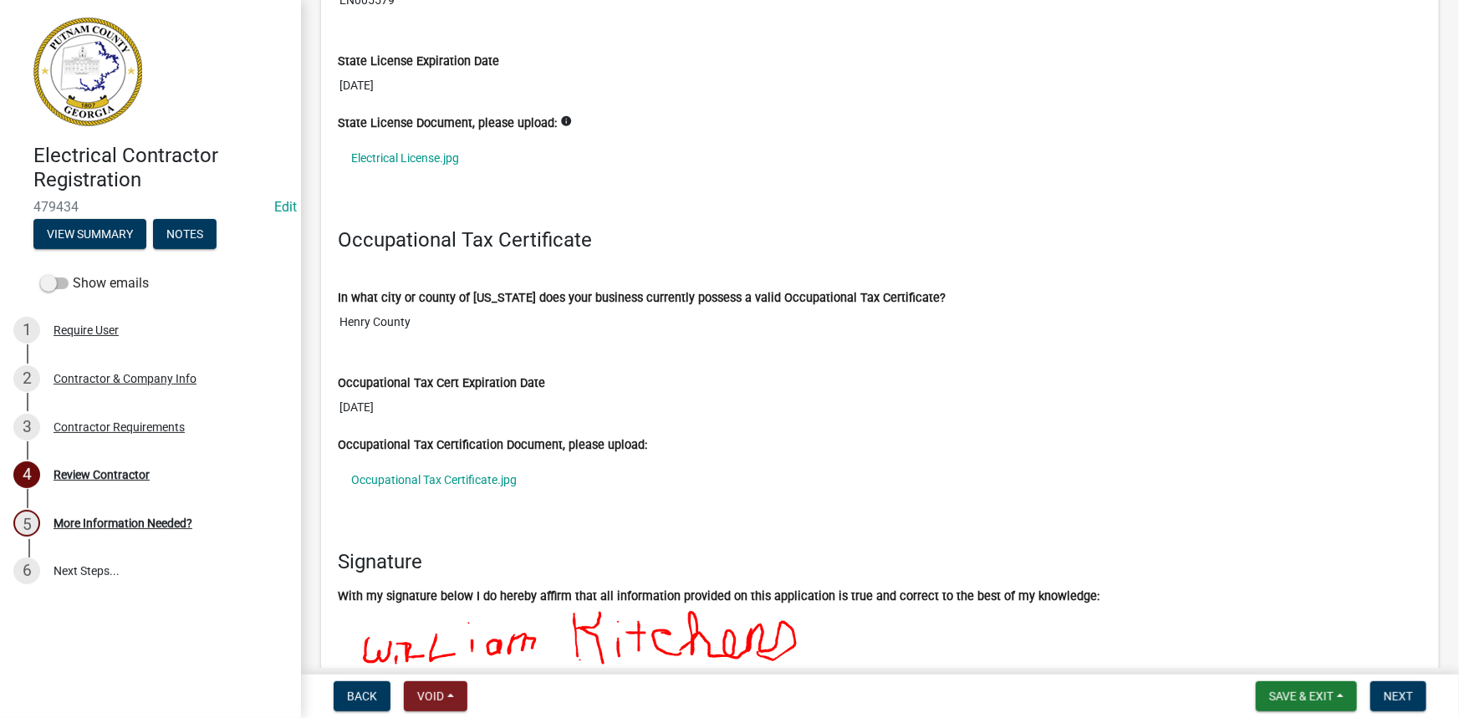
scroll to position [1520, 0]
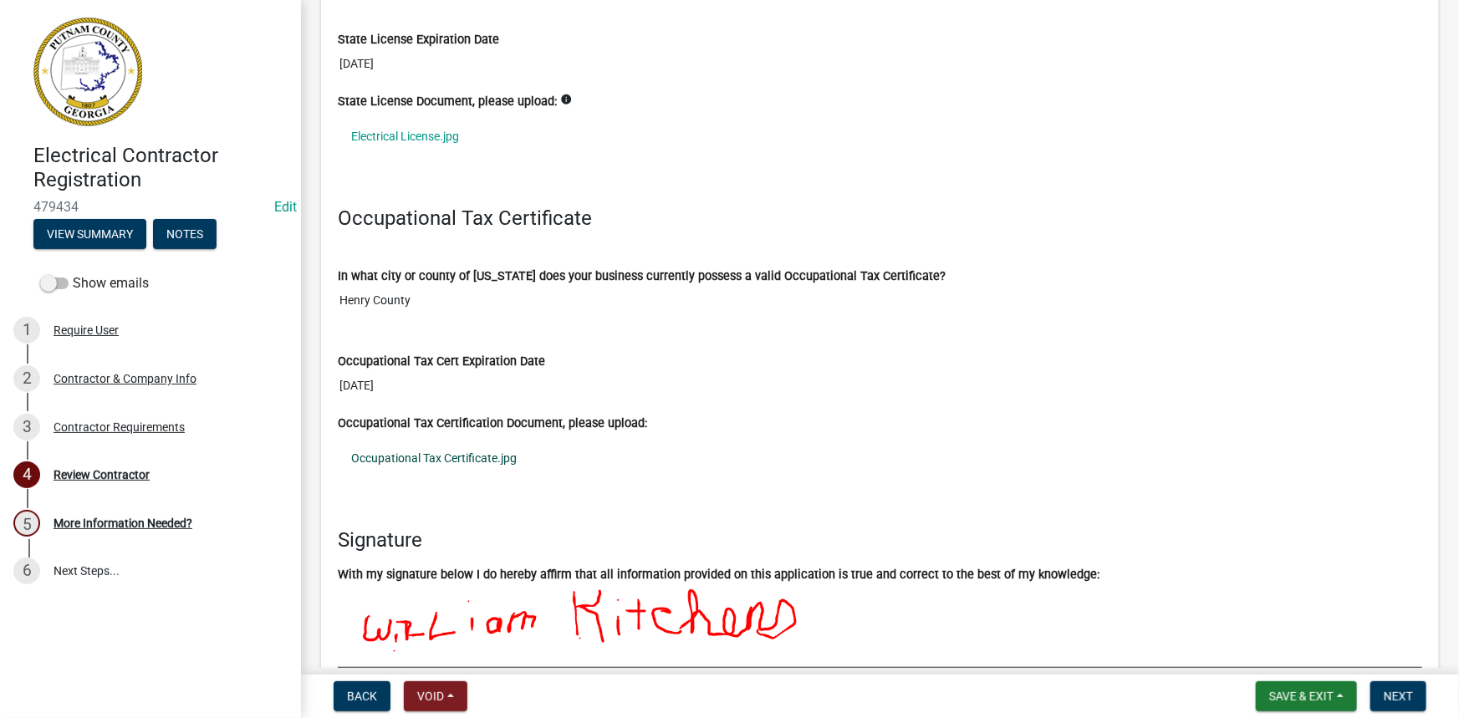
click at [446, 446] on link "Occupational Tax Certificate.jpg" at bounding box center [880, 458] width 1084 height 38
click at [1384, 694] on span "Next" at bounding box center [1398, 696] width 29 height 13
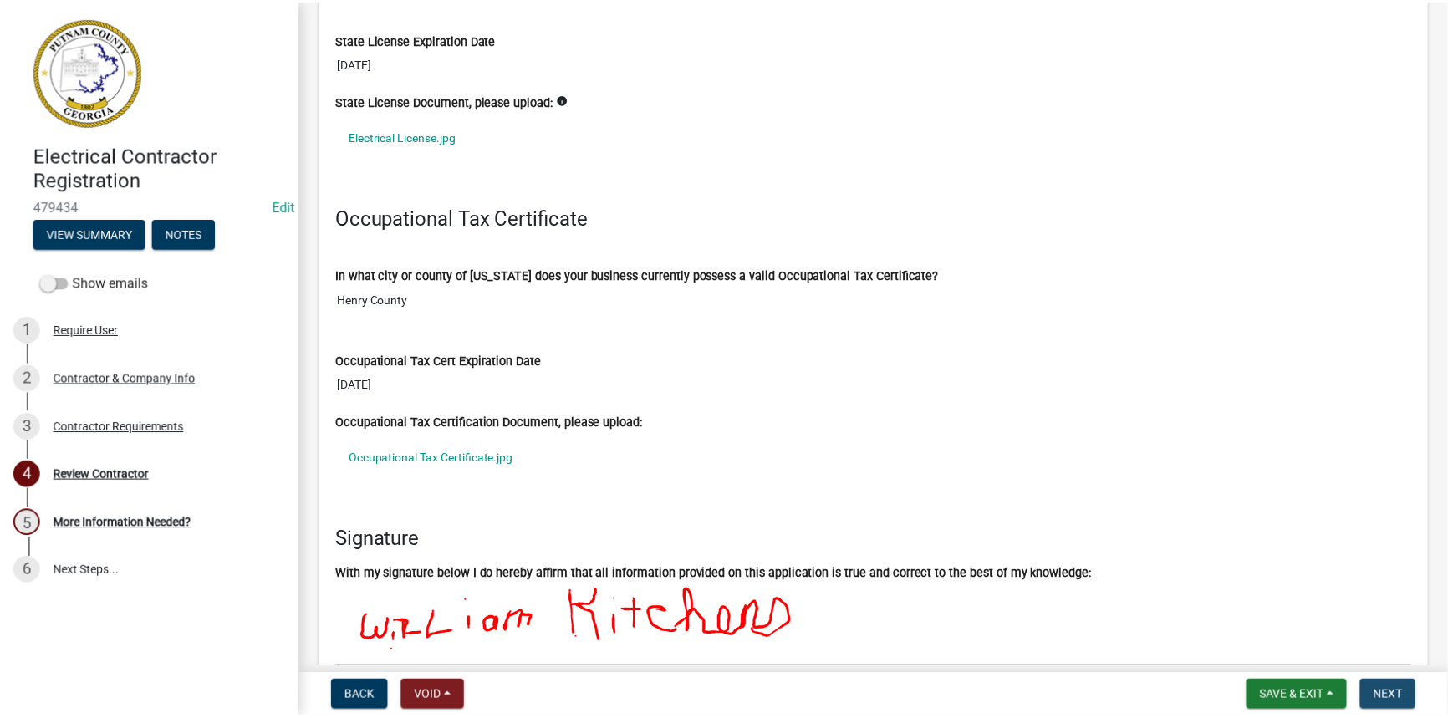
scroll to position [0, 0]
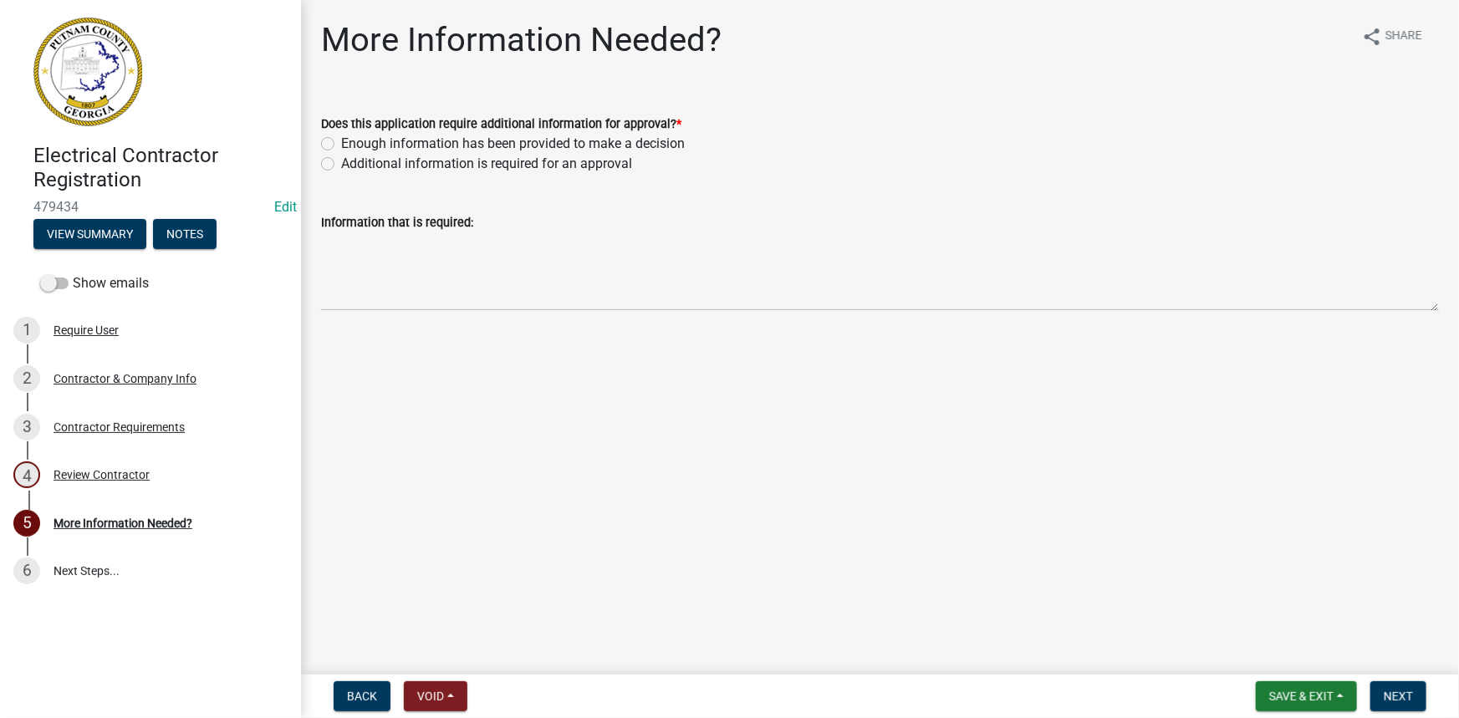
click at [431, 151] on label "Enough information has been provided to make a decision" at bounding box center [513, 144] width 344 height 20
click at [352, 145] on input "Enough information has been provided to make a decision" at bounding box center [346, 139] width 11 height 11
radio input "true"
click at [1386, 680] on nav "Back Void Withdraw Lock Expire Void Save & Exit Save Save & Exit Next" at bounding box center [880, 696] width 1158 height 43
drag, startPoint x: 1387, startPoint y: 686, endPoint x: 788, endPoint y: 303, distance: 711.8
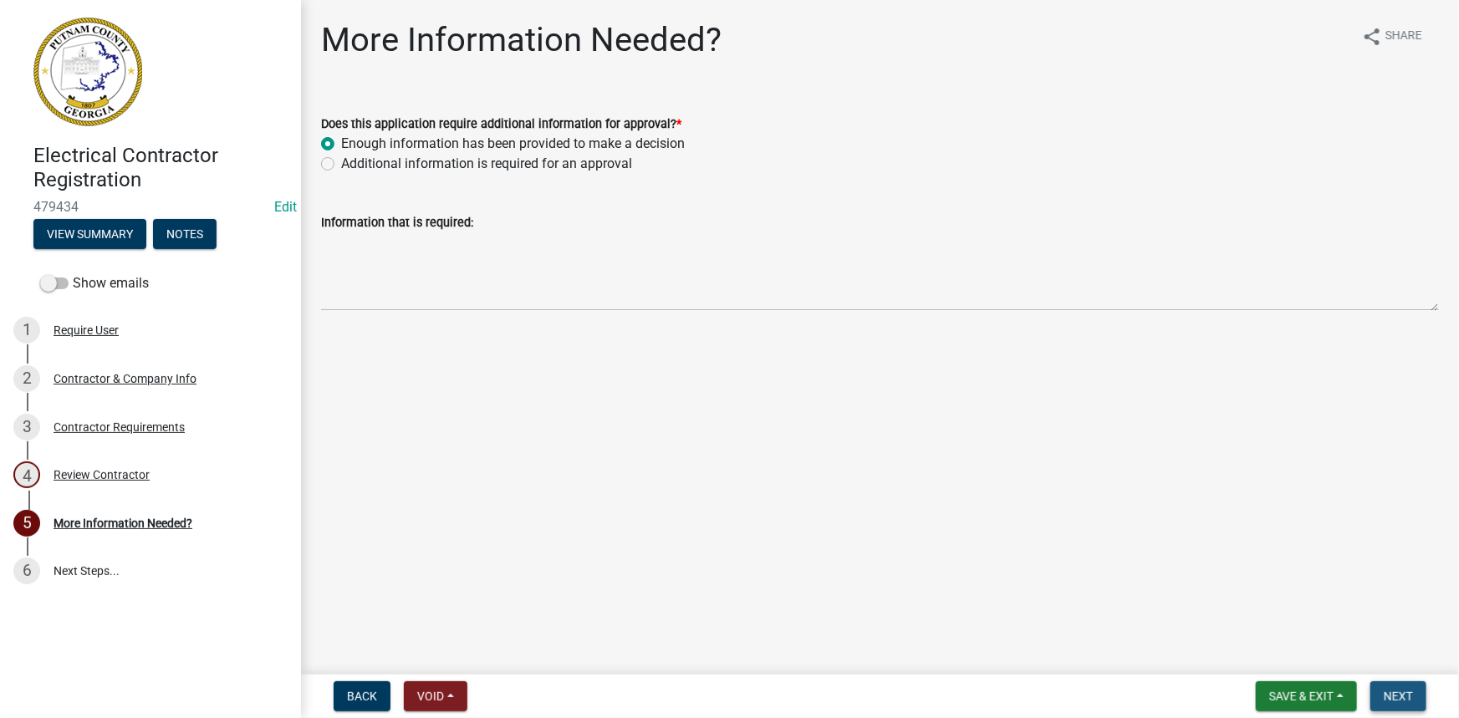
click at [1387, 686] on button "Next" at bounding box center [1398, 696] width 56 height 30
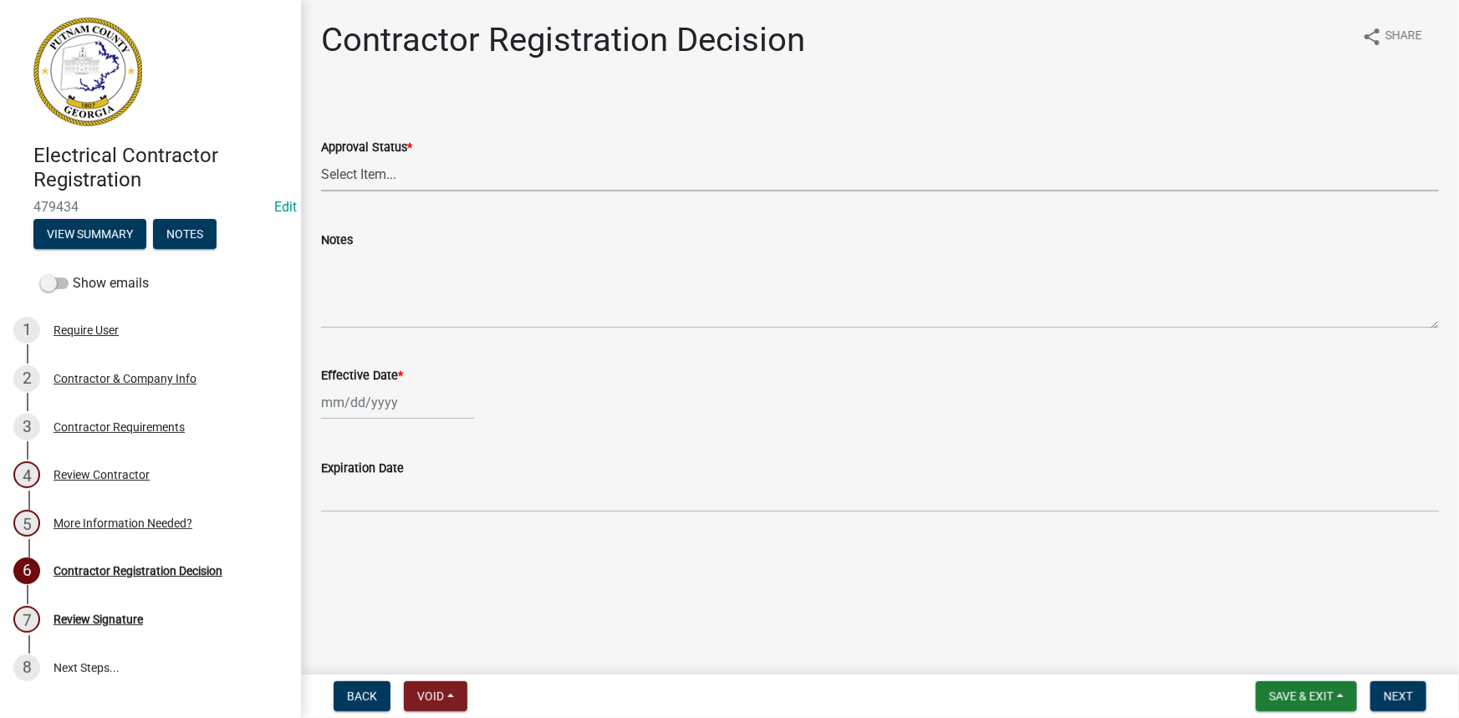
click at [416, 169] on select "Select Item... Approved Denied" at bounding box center [880, 174] width 1118 height 34
click at [321, 157] on select "Select Item... Approved Denied" at bounding box center [880, 174] width 1118 height 34
select select "4b86b809-39dd-4c68-9f3d-fdb3e7050482"
select select "9"
select select "2025"
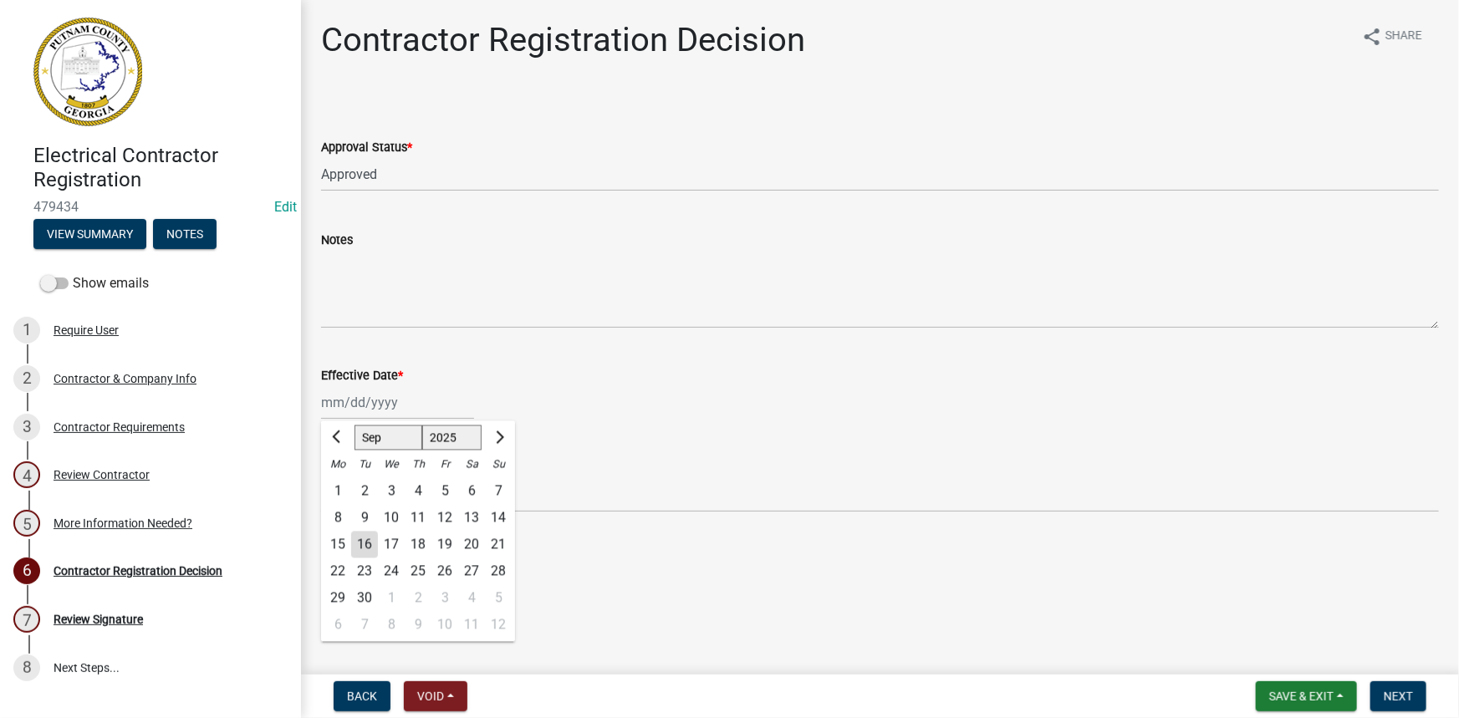
click at [370, 405] on div "Jan Feb Mar Apr May Jun Jul Aug Sep Oct Nov Dec 1525 1526 1527 1528 1529 1530 1…" at bounding box center [397, 402] width 153 height 34
click at [360, 540] on div "16" at bounding box center [364, 545] width 27 height 27
type input "09/16/2025"
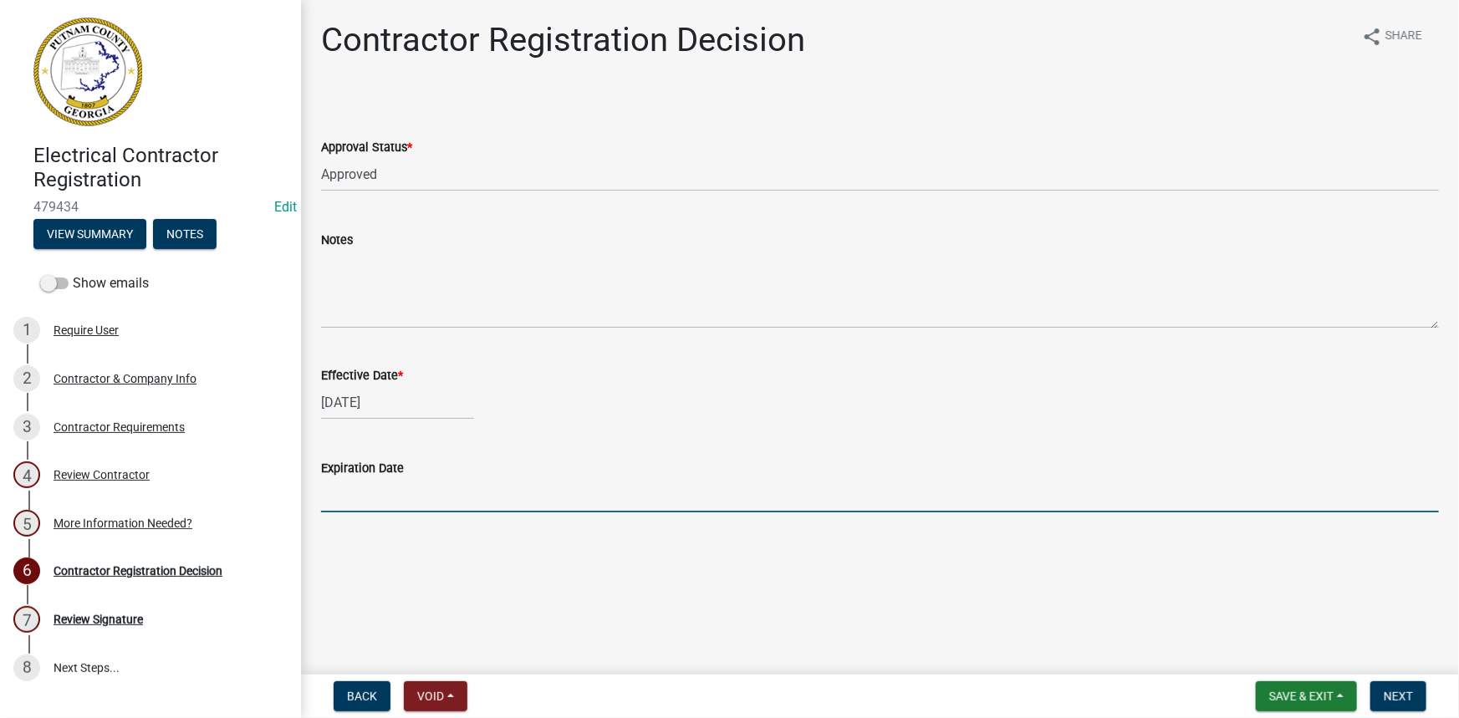
click at [370, 508] on input "Expiration Date" at bounding box center [880, 495] width 1118 height 34
type input "12-31-2025"
click at [1405, 712] on nav "Back Void Withdraw Lock Expire Void Save & Exit Save Save & Exit Next" at bounding box center [880, 696] width 1158 height 43
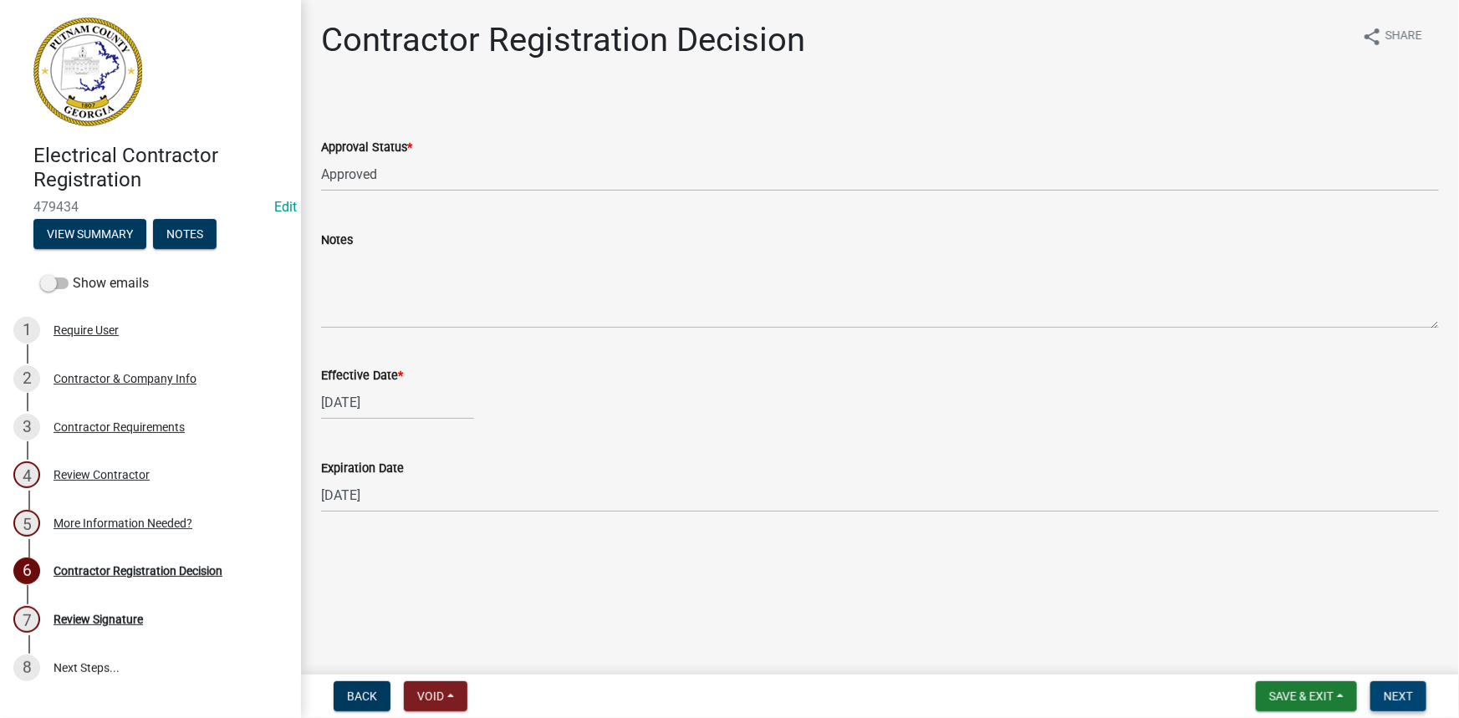
click at [1405, 702] on span "Next" at bounding box center [1398, 696] width 29 height 13
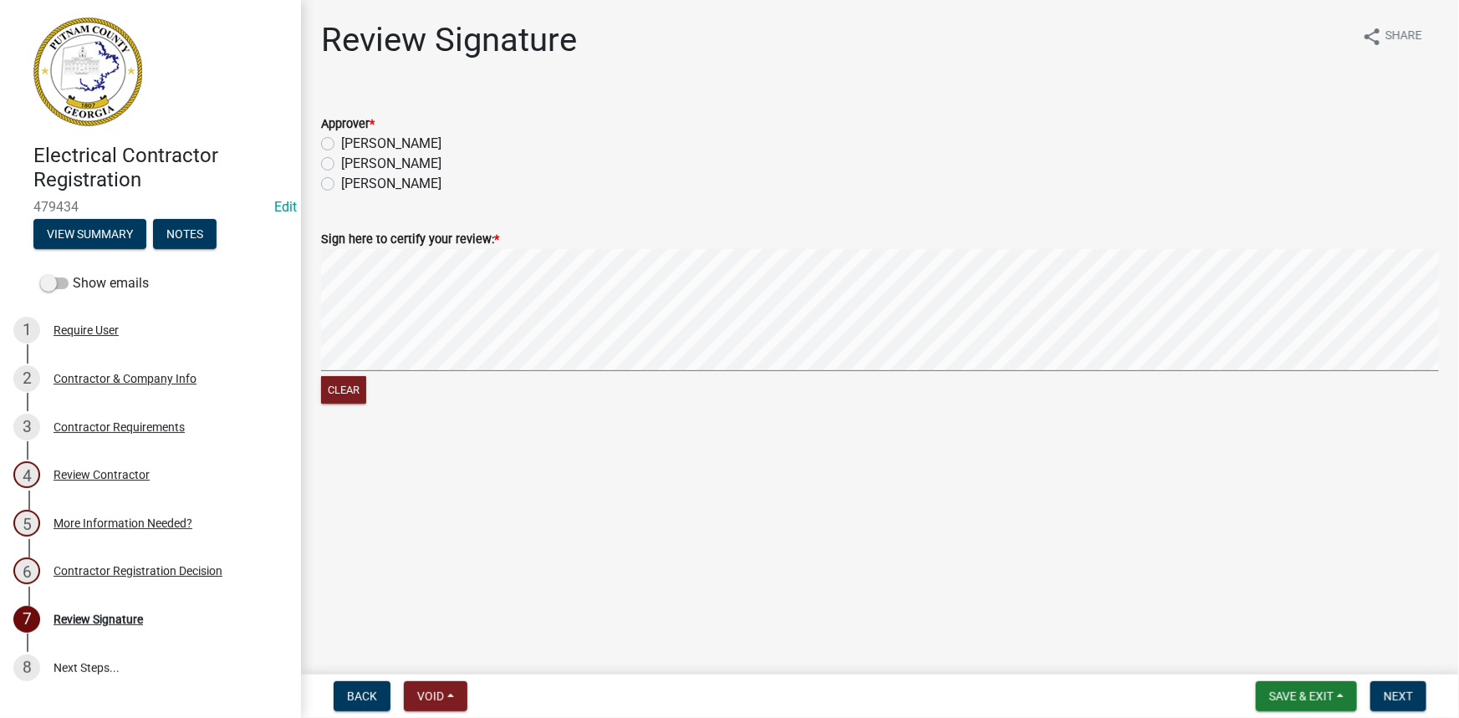
click at [360, 140] on label "Courtney" at bounding box center [391, 144] width 100 height 20
click at [352, 140] on input "Courtney" at bounding box center [346, 139] width 11 height 11
radio input "true"
click at [1399, 686] on button "Next" at bounding box center [1398, 696] width 56 height 30
